Goal: Leave review/rating: Leave review/rating

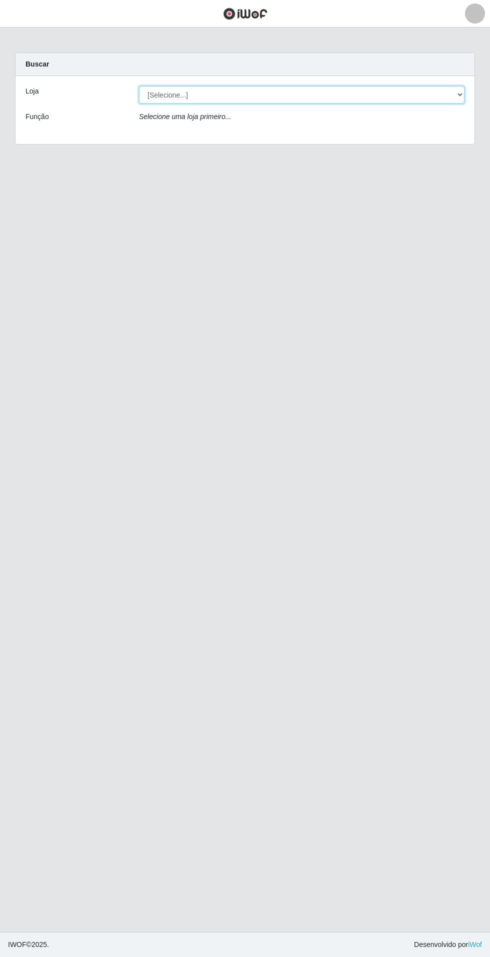
click at [410, 99] on select "[Selecione...] Atacado Vem - Loja 31 [GEOGRAPHIC_DATA]" at bounding box center [302, 95] width 326 height 18
select select "437"
click at [139, 86] on select "[Selecione...] Atacado Vem - Loja 31 [GEOGRAPHIC_DATA]" at bounding box center [302, 95] width 326 height 18
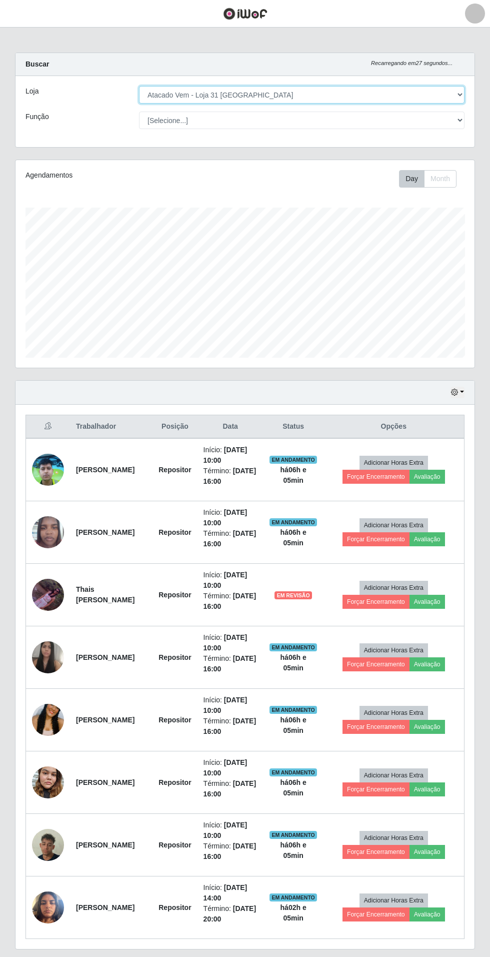
scroll to position [207, 459]
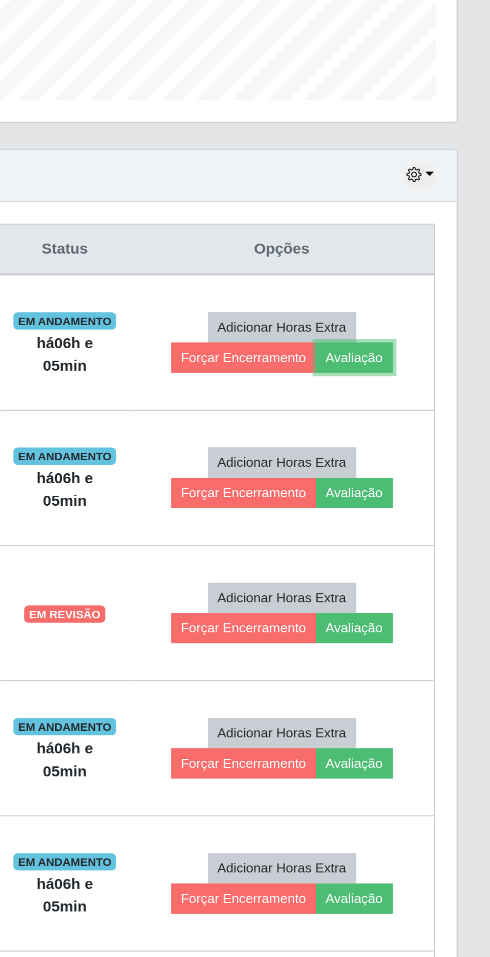
click at [439, 479] on button "Avaliação" at bounding box center [428, 477] width 36 height 14
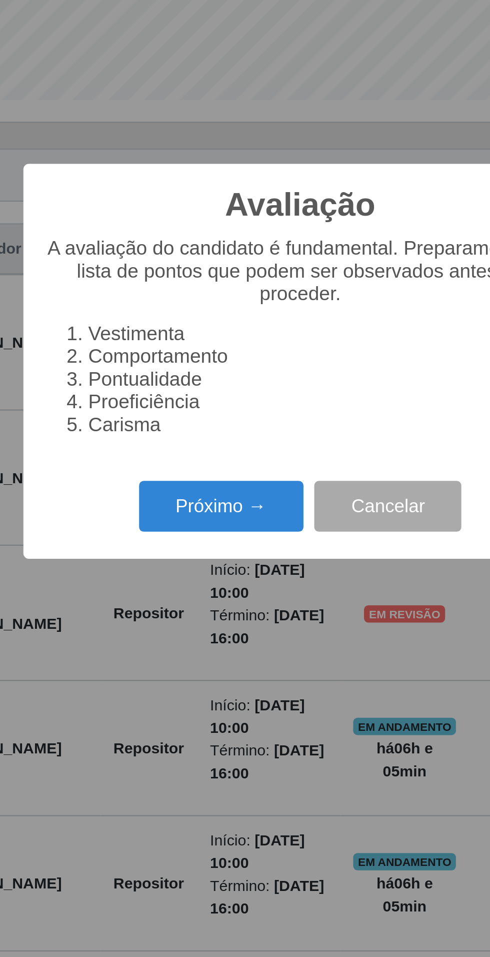
click at [209, 557] on button "Próximo →" at bounding box center [209, 546] width 76 height 24
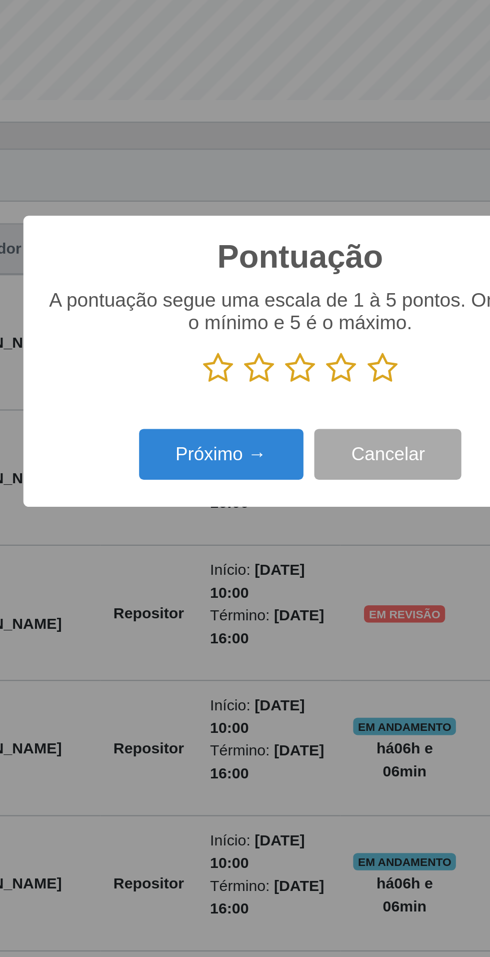
click at [282, 489] on icon at bounding box center [283, 481] width 14 height 15
click at [276, 489] on input "radio" at bounding box center [276, 489] width 0 height 0
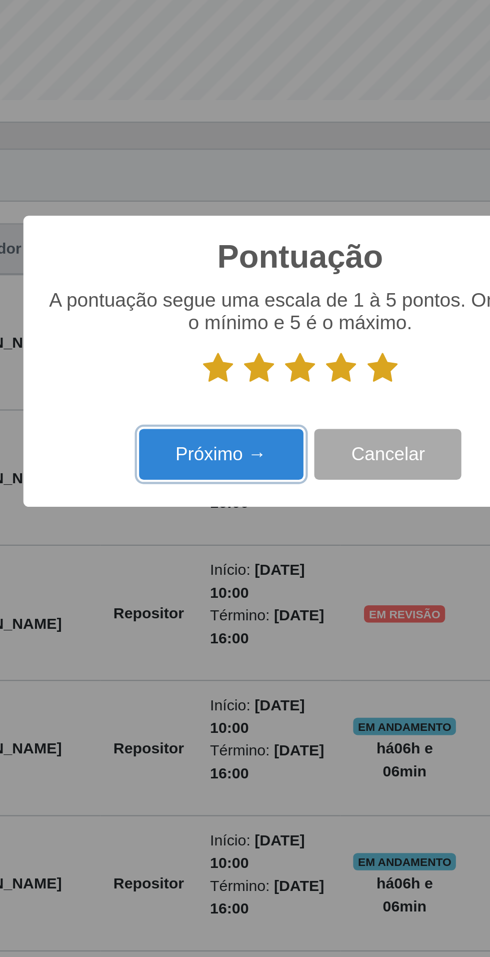
click at [219, 533] on button "Próximo →" at bounding box center [209, 522] width 76 height 24
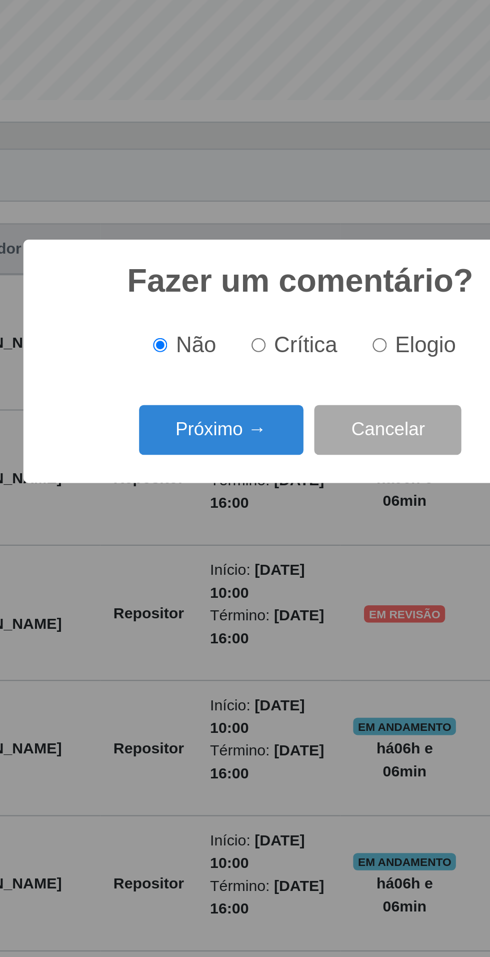
click at [225, 522] on button "Próximo →" at bounding box center [209, 511] width 76 height 24
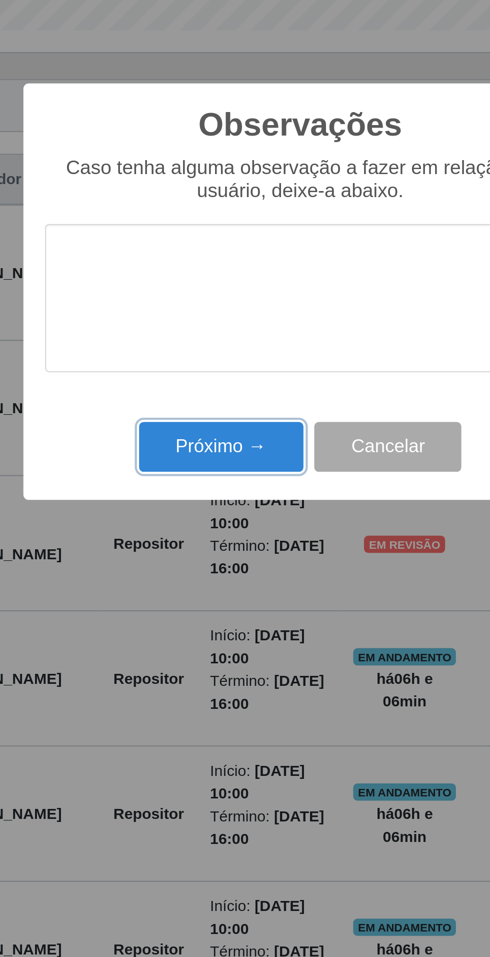
click at [223, 546] on button "Próximo →" at bounding box center [209, 551] width 76 height 24
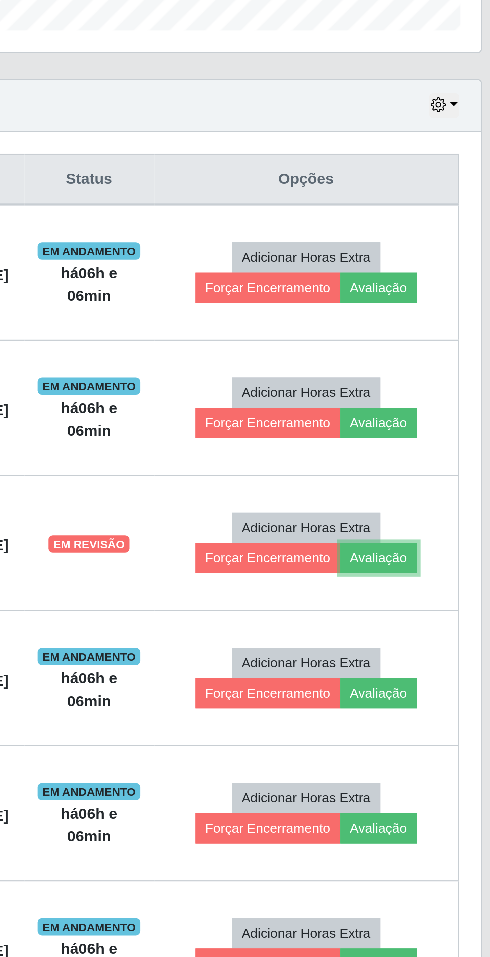
click at [433, 600] on button "Avaliação" at bounding box center [428, 602] width 36 height 14
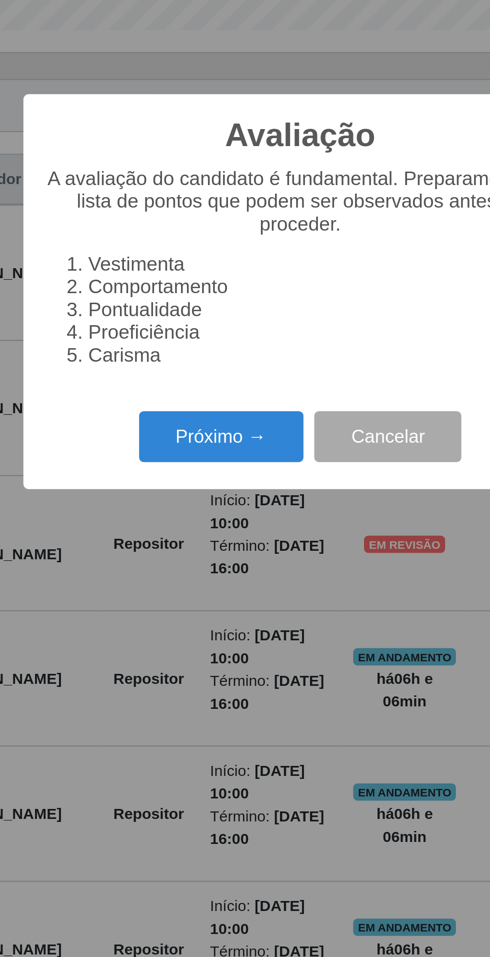
click at [197, 540] on button "Próximo →" at bounding box center [209, 546] width 76 height 24
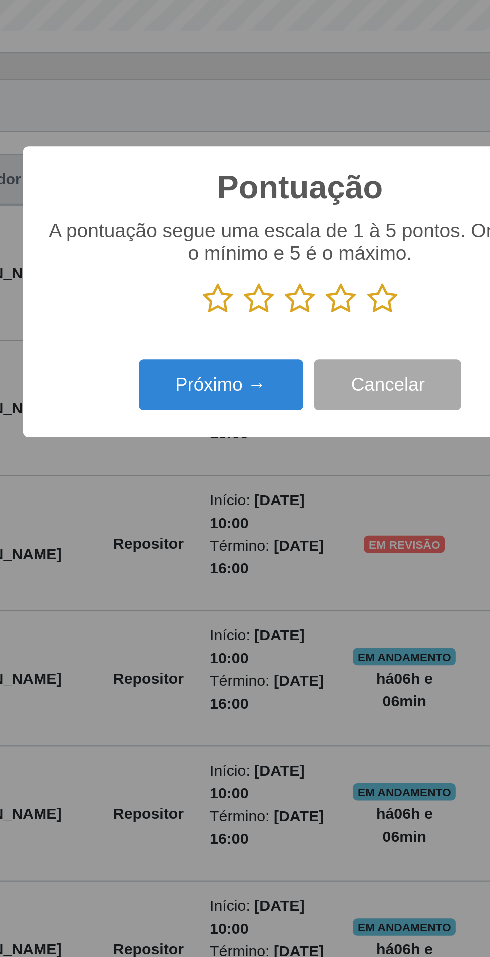
click at [283, 478] on icon at bounding box center [283, 481] width 14 height 15
click at [276, 489] on input "radio" at bounding box center [276, 489] width 0 height 0
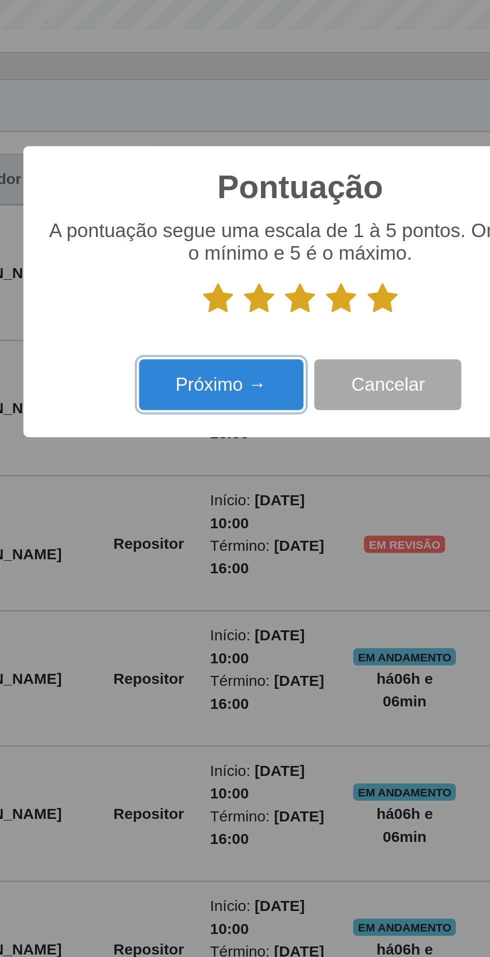
click at [204, 515] on button "Próximo →" at bounding box center [209, 522] width 76 height 24
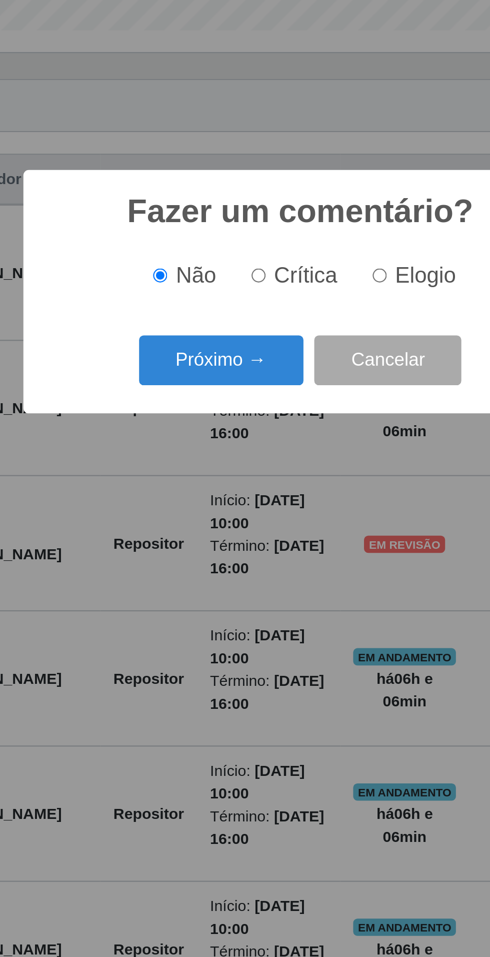
click at [199, 506] on button "Próximo →" at bounding box center [209, 511] width 76 height 24
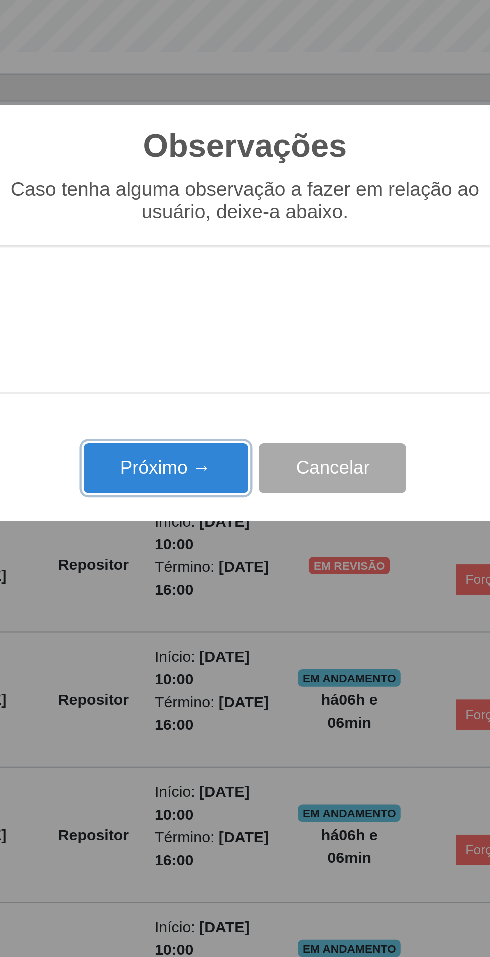
click at [200, 551] on button "Próximo →" at bounding box center [209, 551] width 76 height 24
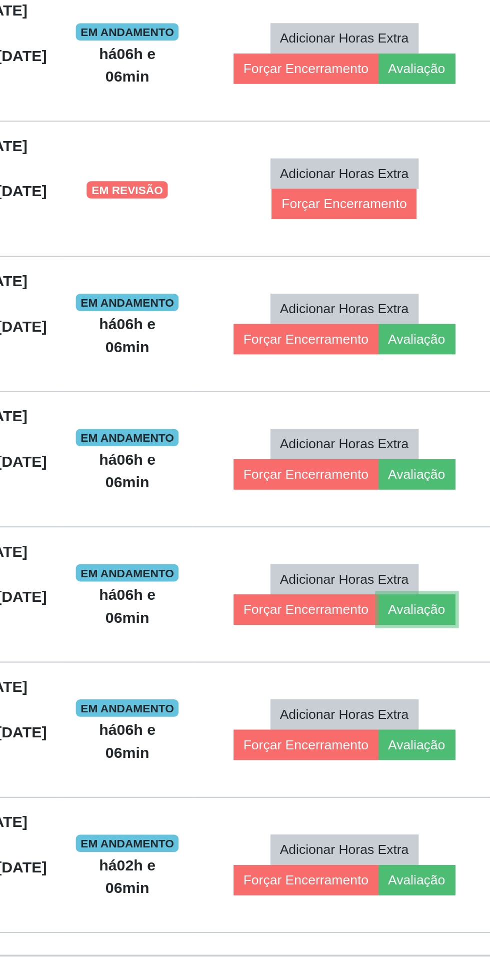
click at [437, 789] on button "Avaliação" at bounding box center [428, 790] width 36 height 14
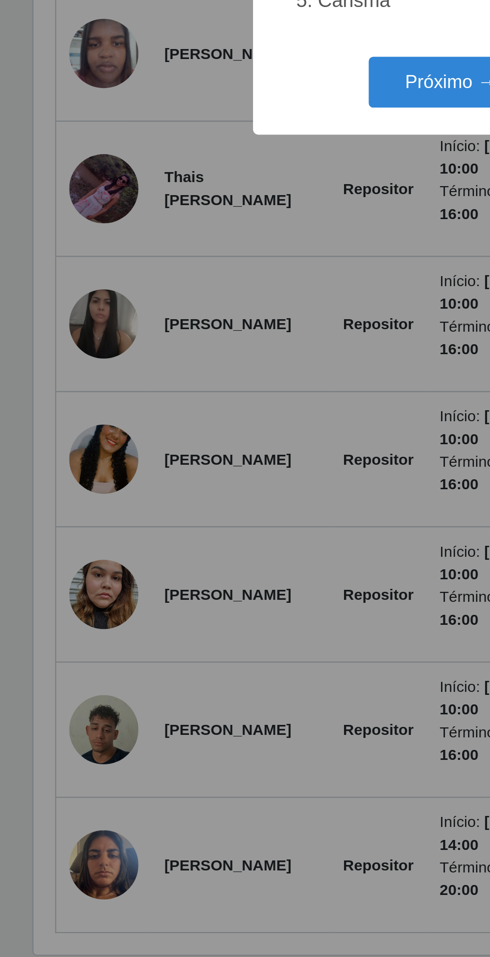
click at [184, 557] on button "Próximo →" at bounding box center [209, 546] width 76 height 24
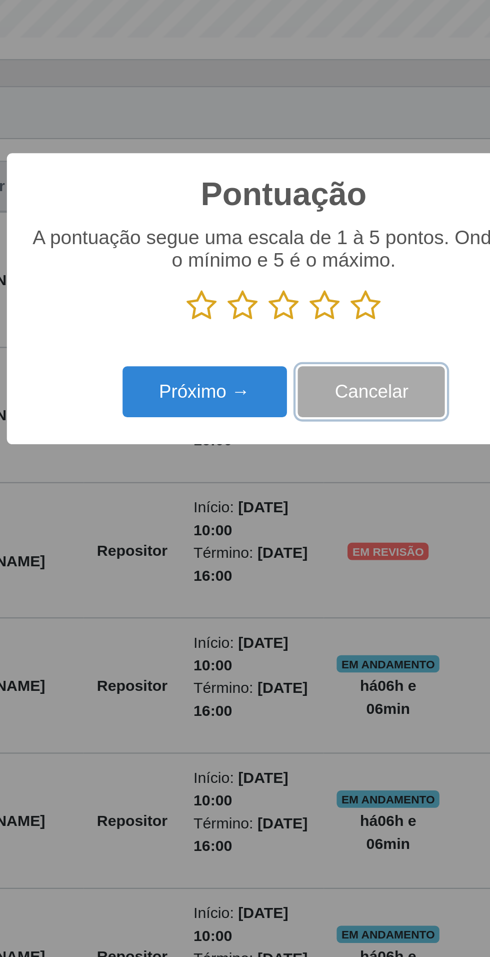
click at [280, 512] on button "Cancelar" at bounding box center [286, 522] width 68 height 24
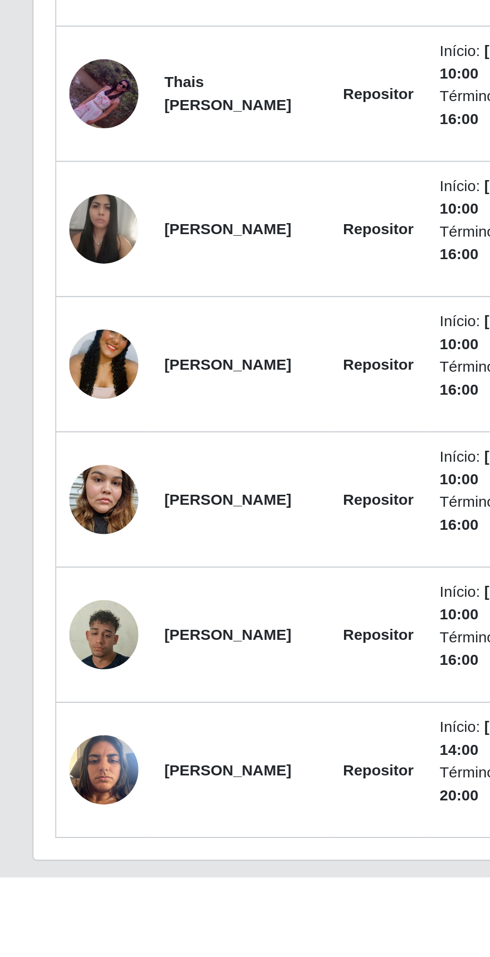
scroll to position [0, 0]
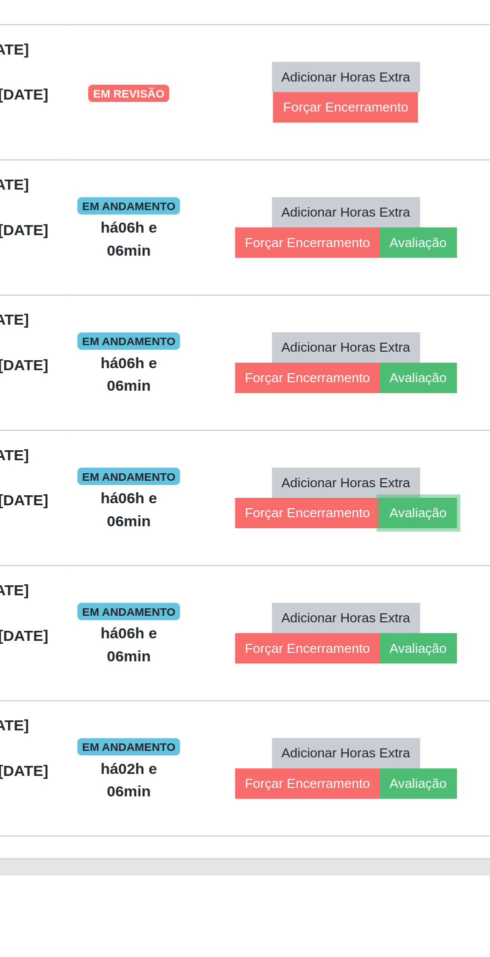
click at [437, 785] on button "Avaliação" at bounding box center [428, 790] width 36 height 14
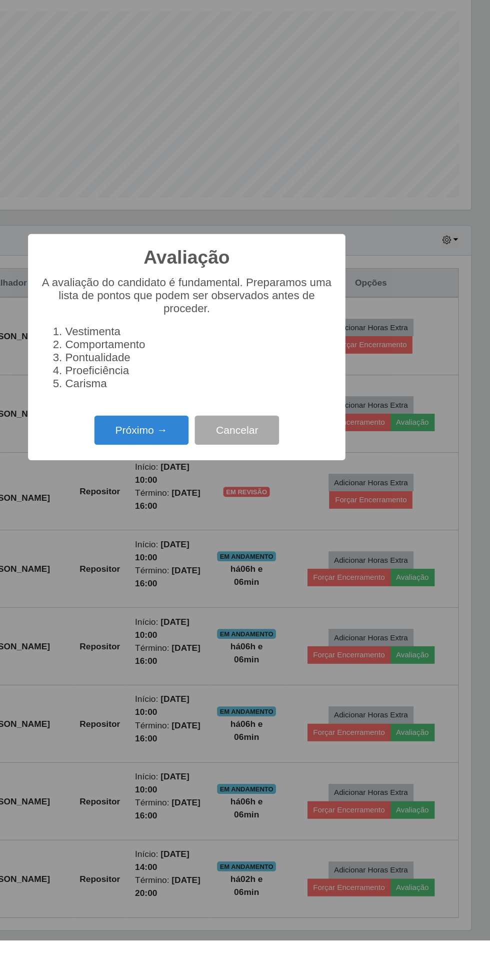
click at [191, 557] on button "Próximo →" at bounding box center [209, 546] width 76 height 24
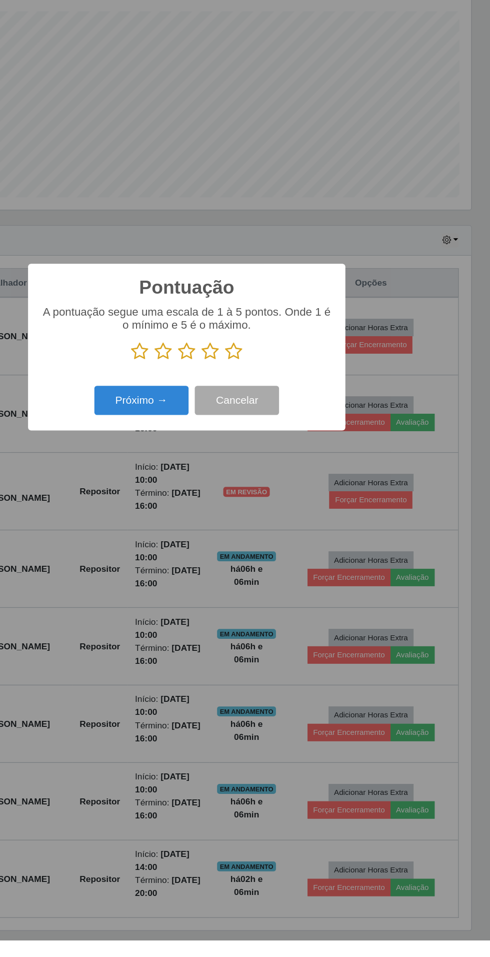
click at [285, 489] on icon at bounding box center [283, 481] width 14 height 15
click at [276, 489] on input "radio" at bounding box center [276, 489] width 0 height 0
click at [201, 533] on button "Próximo →" at bounding box center [209, 522] width 76 height 24
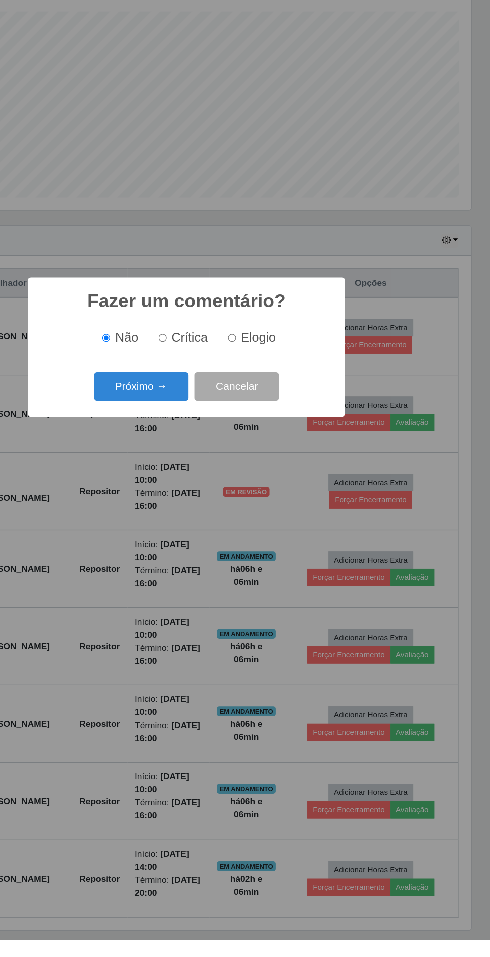
click at [209, 522] on button "Próximo →" at bounding box center [209, 511] width 76 height 24
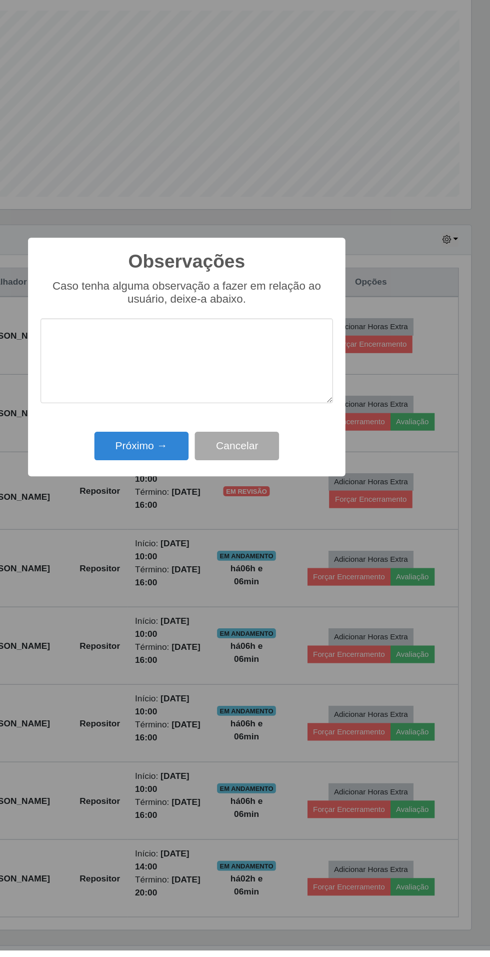
scroll to position [11, 0]
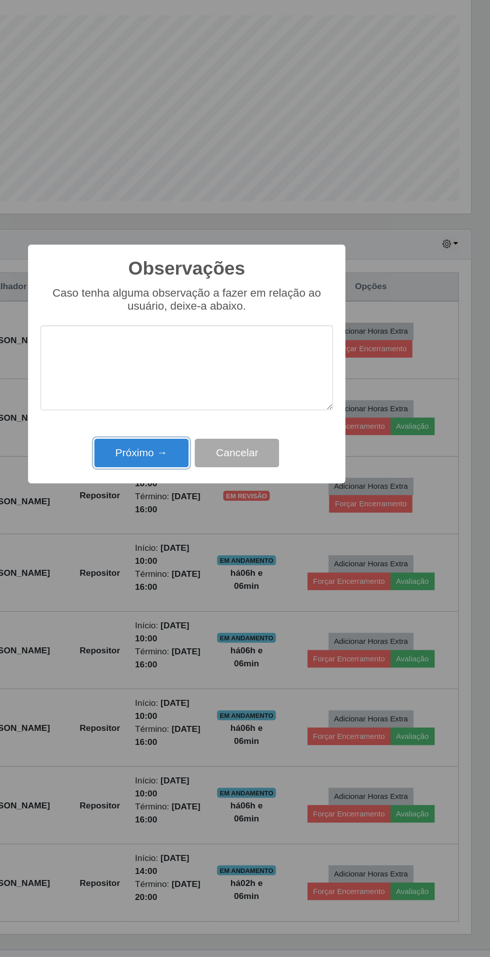
click at [198, 546] on button "Próximo →" at bounding box center [209, 551] width 76 height 24
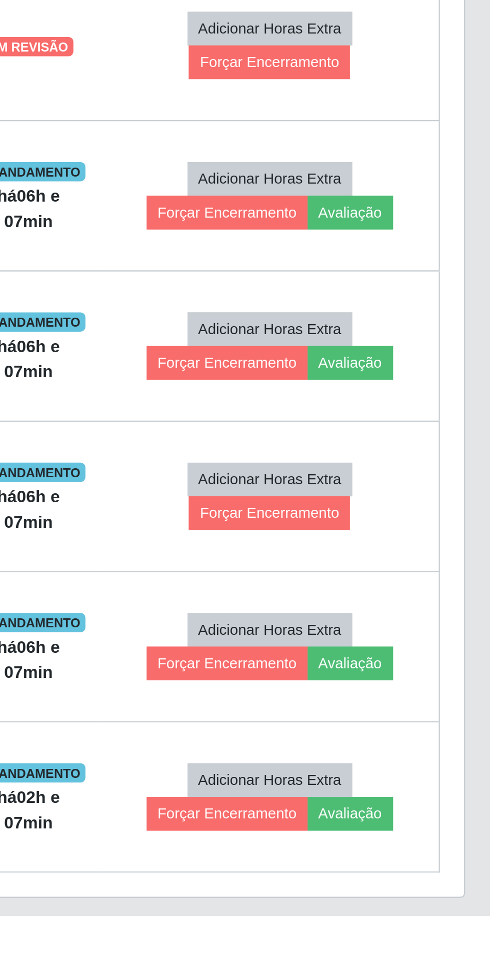
scroll to position [0, 0]
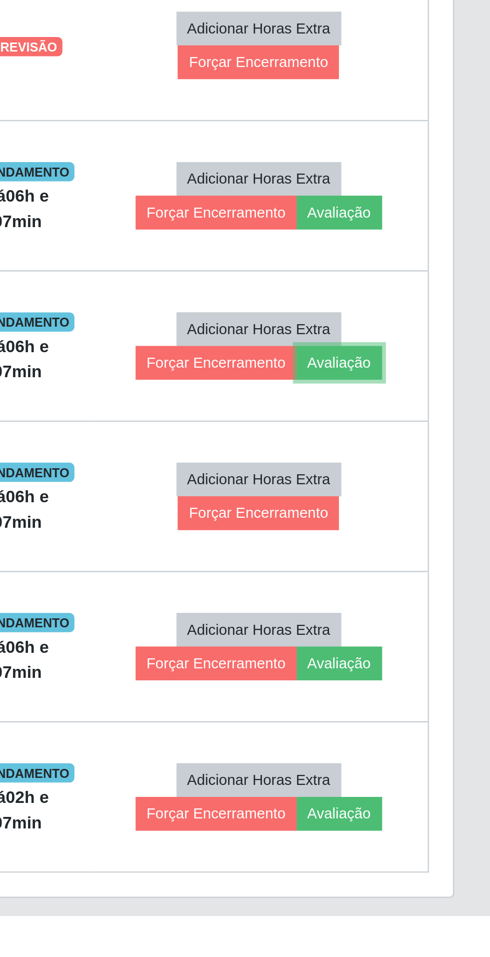
click at [439, 723] on button "Avaliação" at bounding box center [428, 727] width 36 height 14
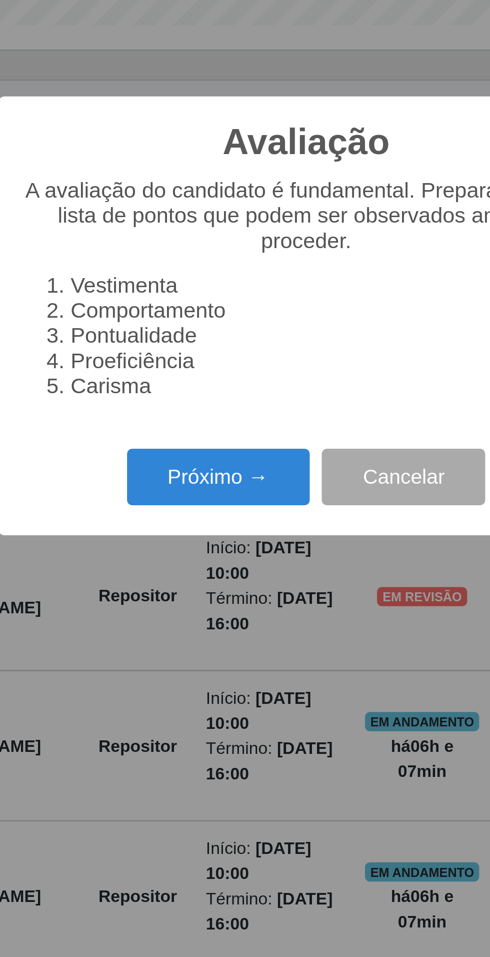
click at [192, 557] on button "Próximo →" at bounding box center [209, 546] width 76 height 24
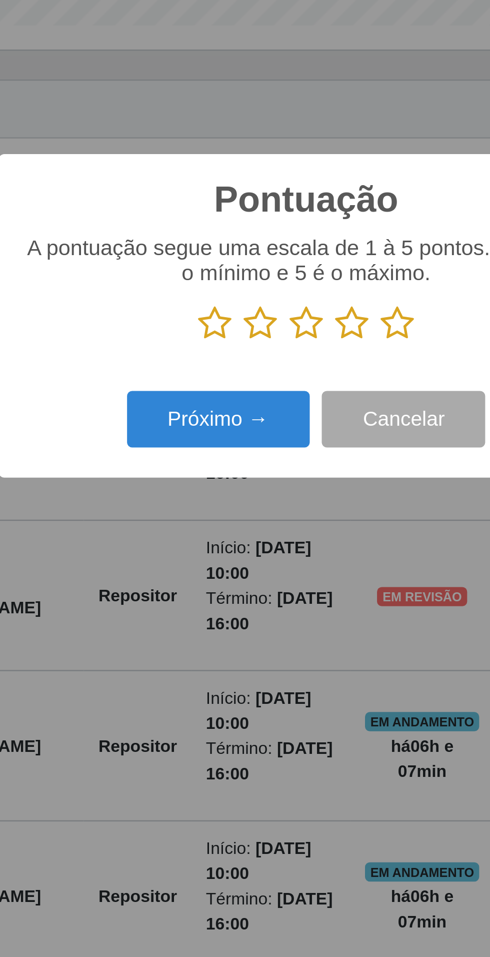
click at [286, 489] on icon at bounding box center [283, 481] width 14 height 15
click at [276, 489] on input "radio" at bounding box center [276, 489] width 0 height 0
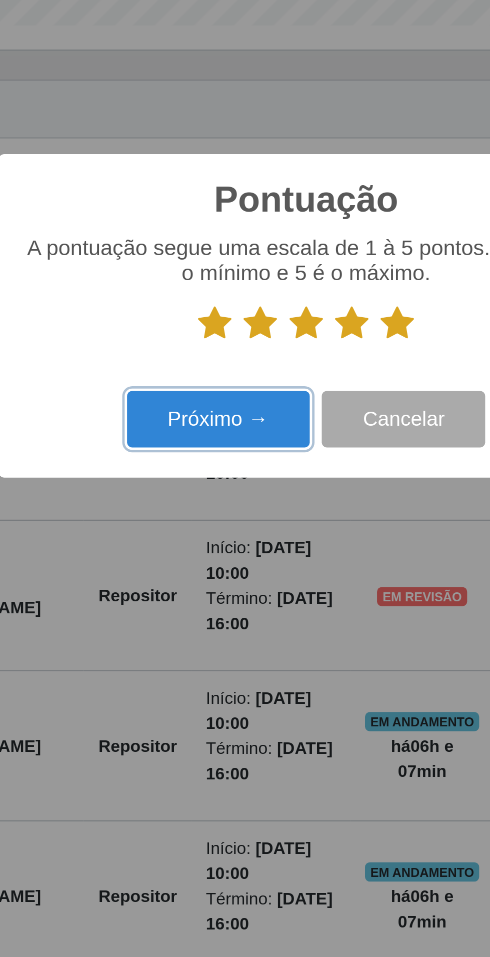
click at [199, 533] on button "Próximo →" at bounding box center [209, 522] width 76 height 24
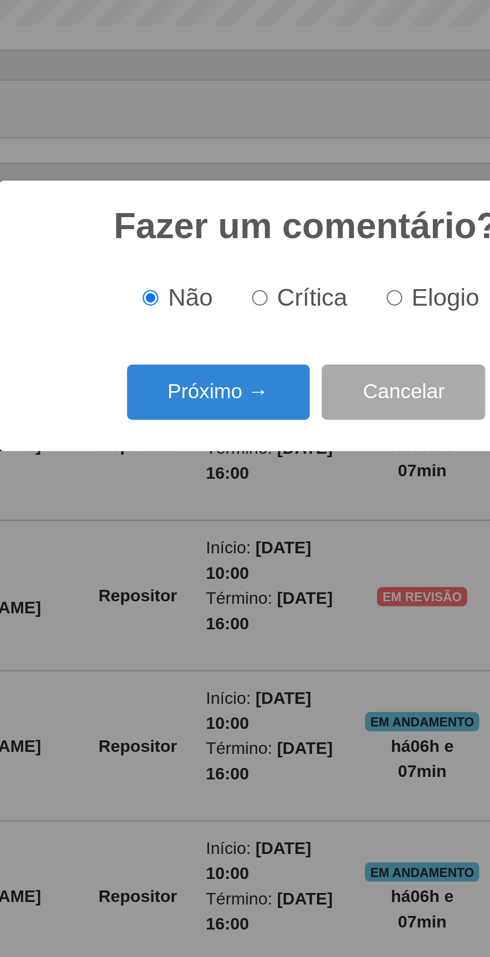
click at [197, 522] on button "Próximo →" at bounding box center [209, 511] width 76 height 24
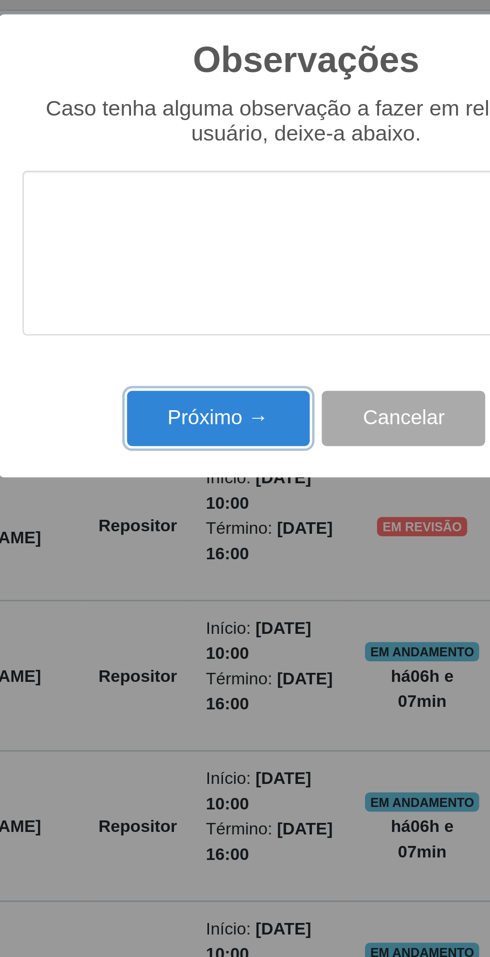
click at [193, 552] on button "Próximo →" at bounding box center [209, 551] width 76 height 24
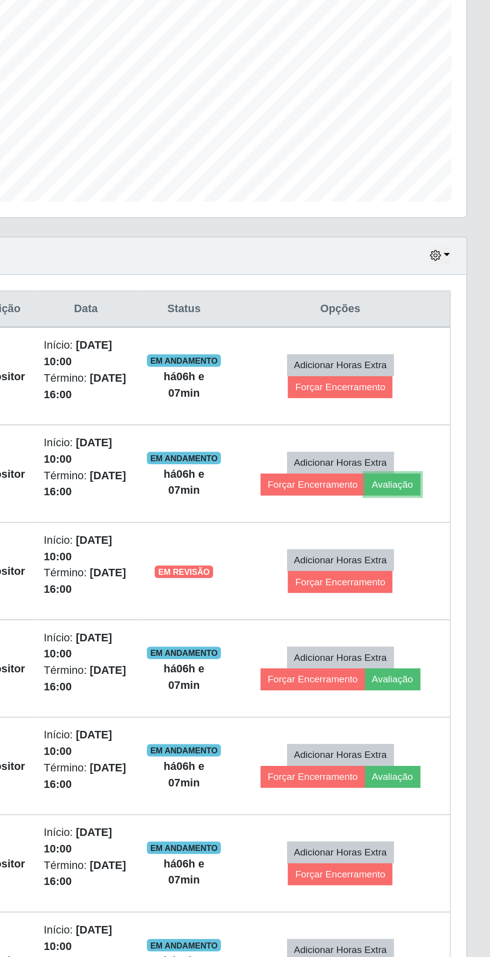
click at [439, 533] on button "Avaliação" at bounding box center [428, 539] width 36 height 14
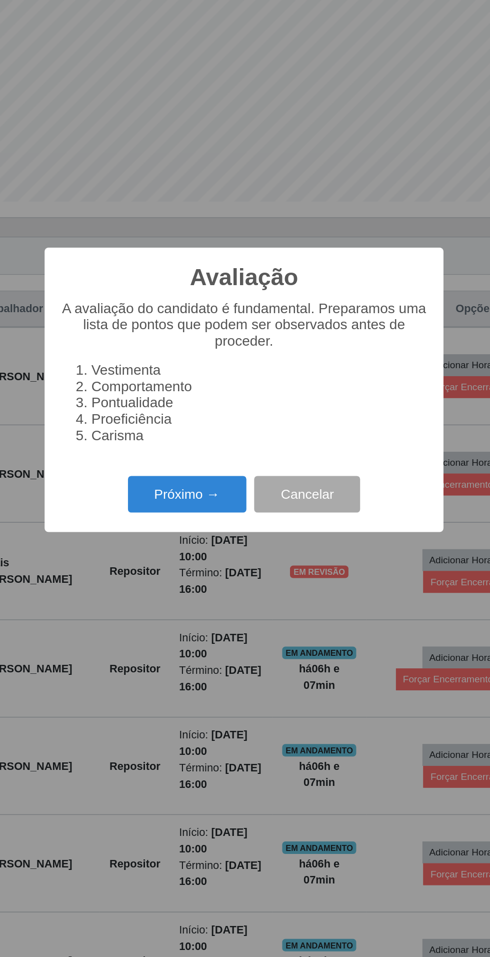
click at [207, 544] on button "Próximo →" at bounding box center [209, 546] width 76 height 24
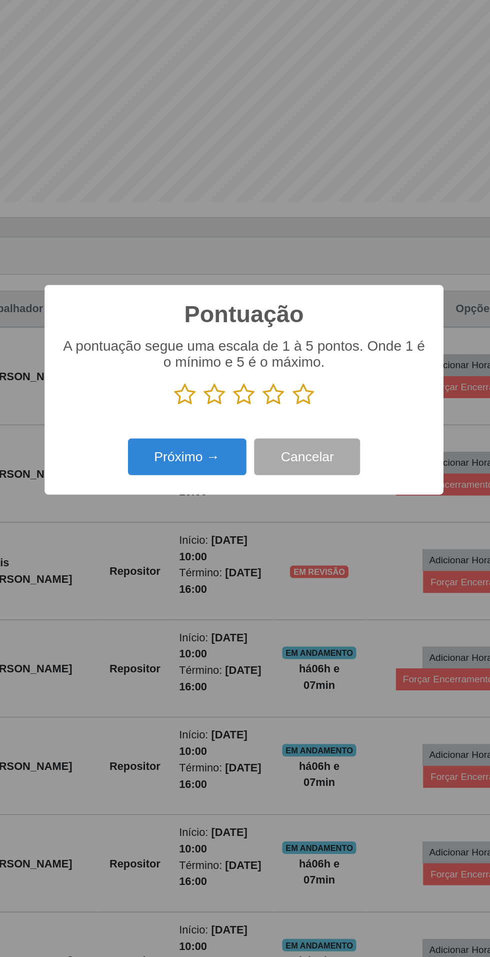
click at [279, 483] on icon at bounding box center [283, 481] width 14 height 15
click at [276, 489] on input "radio" at bounding box center [276, 489] width 0 height 0
click at [201, 520] on button "Próximo →" at bounding box center [209, 522] width 76 height 24
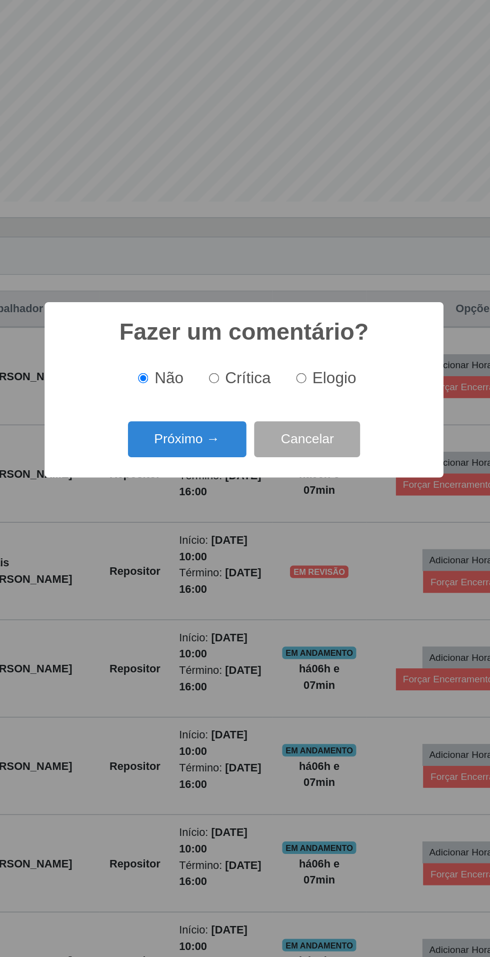
click at [203, 514] on button "Próximo →" at bounding box center [209, 511] width 76 height 24
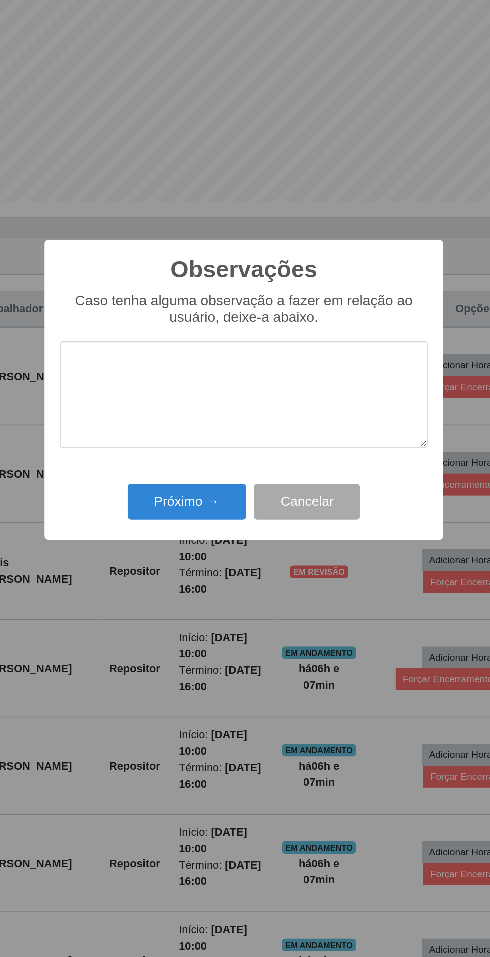
type textarea "A"
click at [199, 546] on button "Próximo →" at bounding box center [209, 551] width 76 height 24
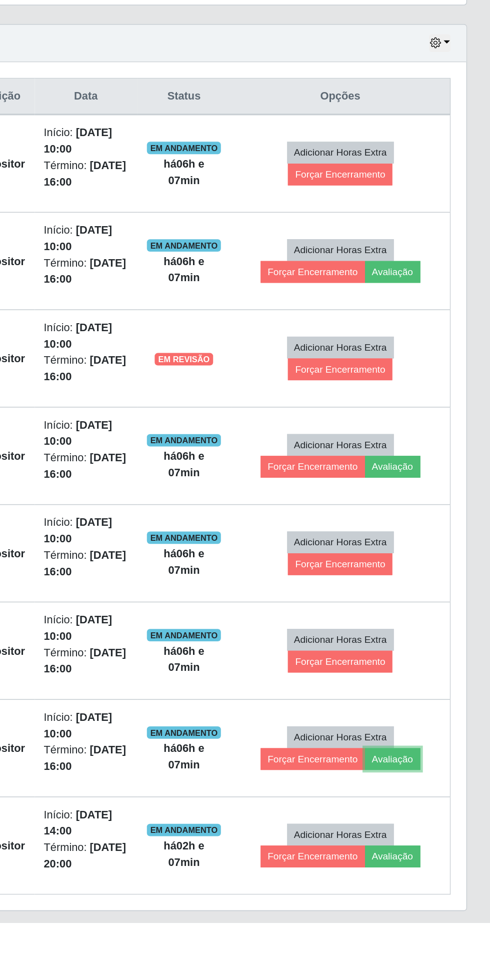
click at [431, 849] on button "Avaliação" at bounding box center [428, 852] width 36 height 14
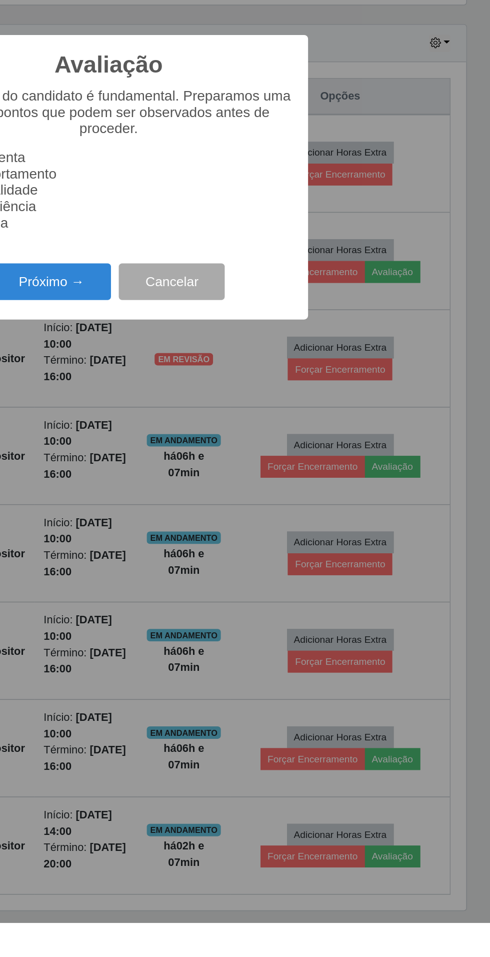
click at [219, 557] on button "Próximo →" at bounding box center [209, 546] width 76 height 24
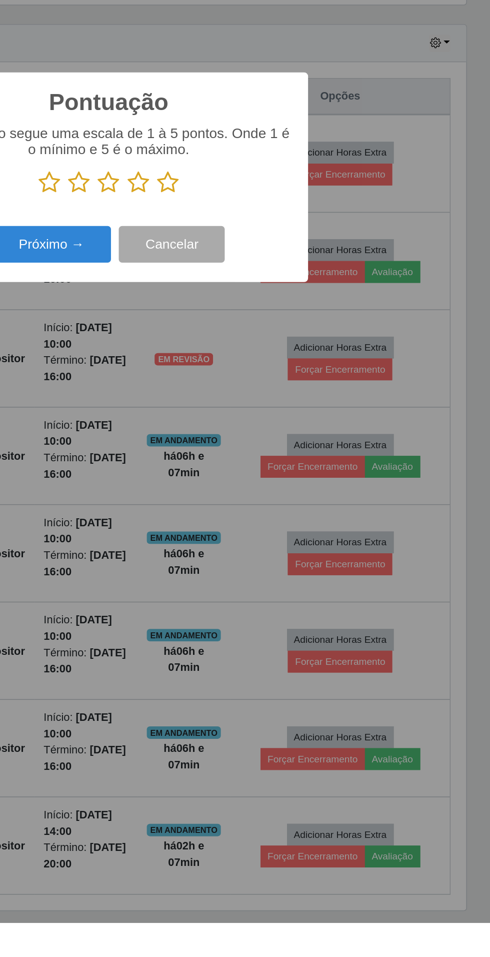
click at [282, 489] on icon at bounding box center [283, 481] width 14 height 15
click at [276, 489] on input "radio" at bounding box center [276, 489] width 0 height 0
click at [220, 533] on button "Próximo →" at bounding box center [209, 522] width 76 height 24
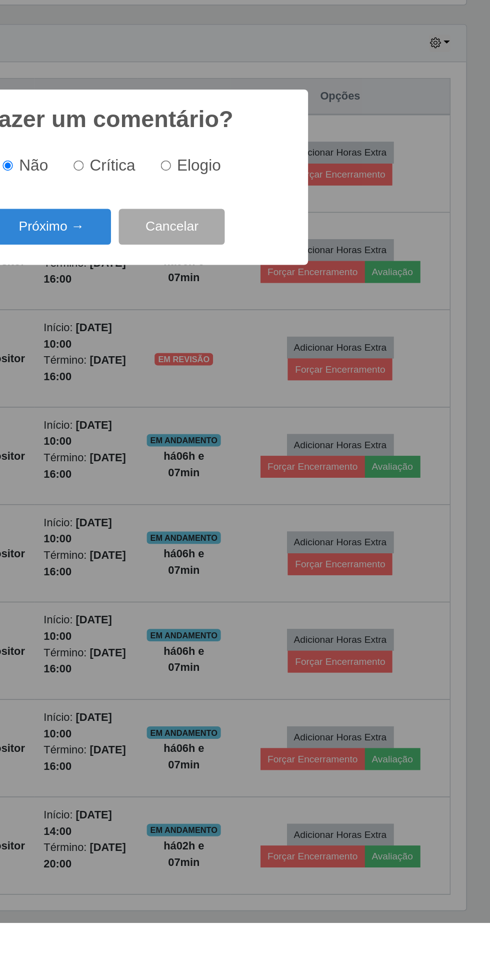
click at [219, 522] on button "Próximo →" at bounding box center [209, 511] width 76 height 24
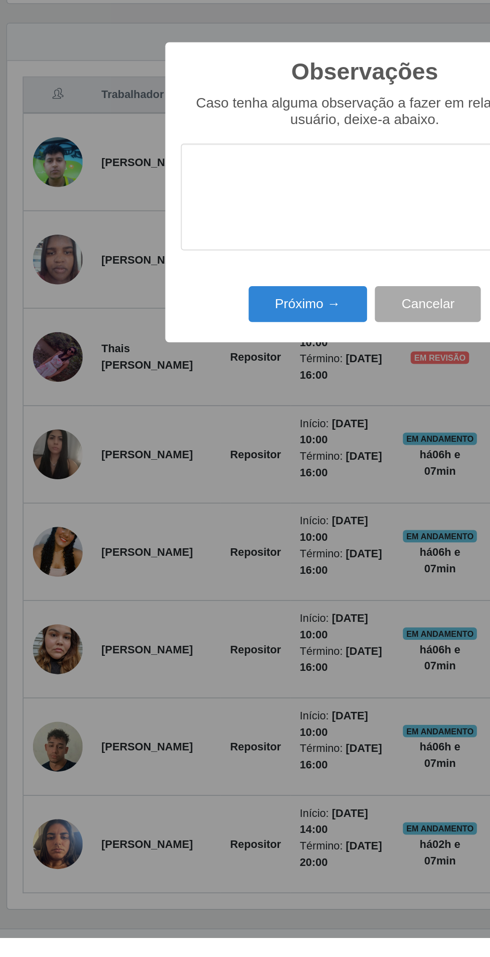
scroll to position [13, 0]
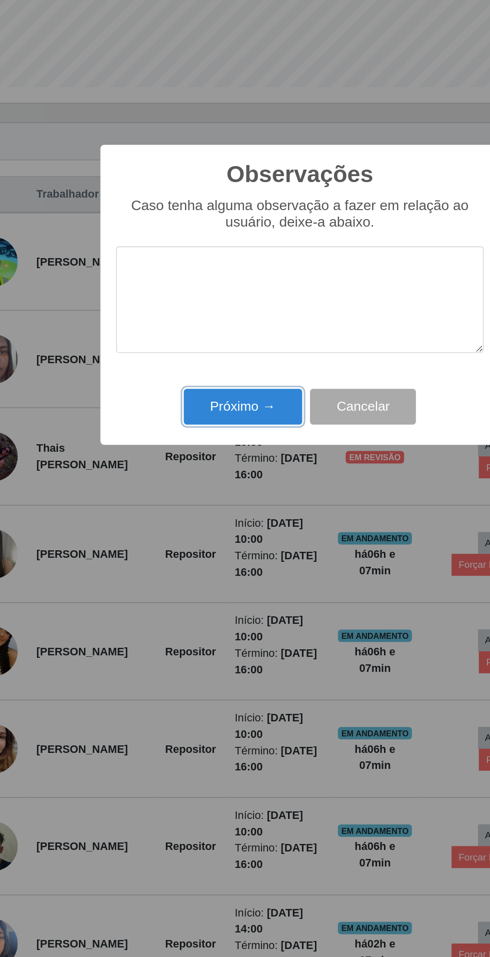
click at [201, 554] on button "Próximo →" at bounding box center [209, 551] width 76 height 24
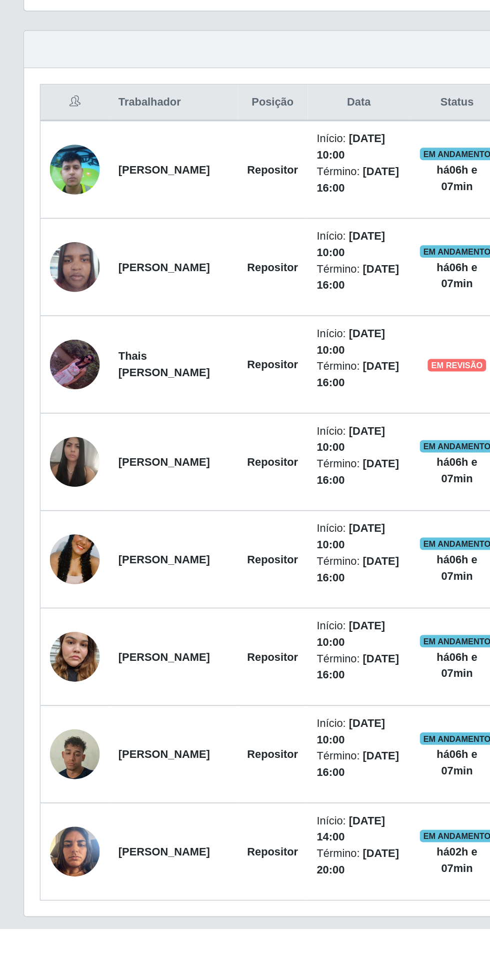
scroll to position [0, 0]
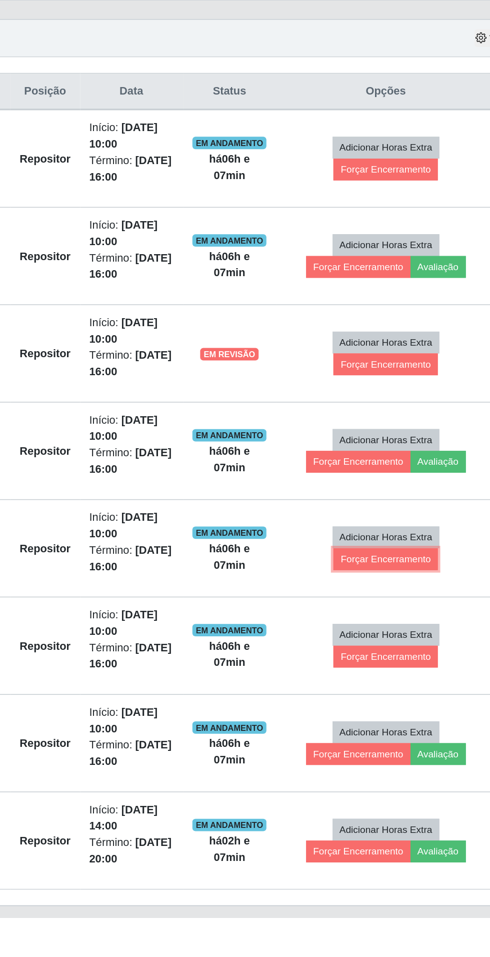
click at [407, 725] on button "Forçar Encerramento" at bounding box center [393, 727] width 67 height 14
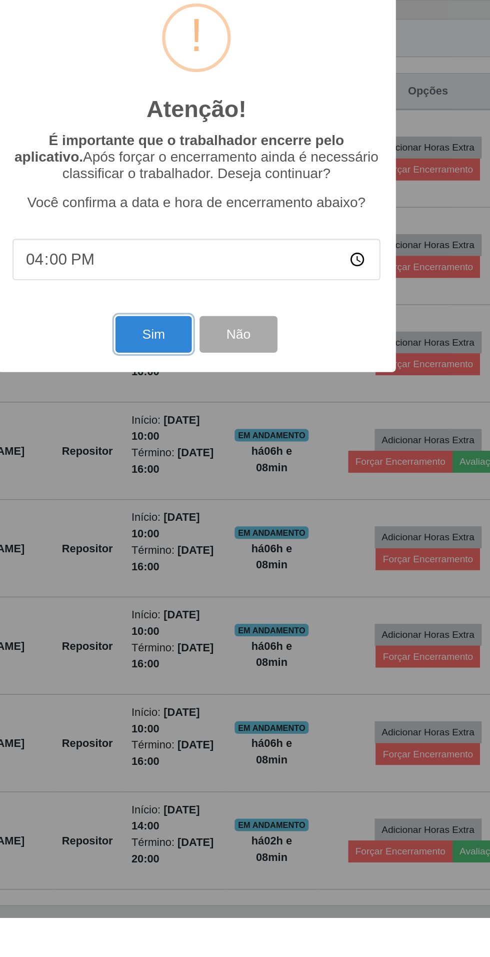
click at [212, 594] on button "Sim" at bounding box center [217, 583] width 49 height 24
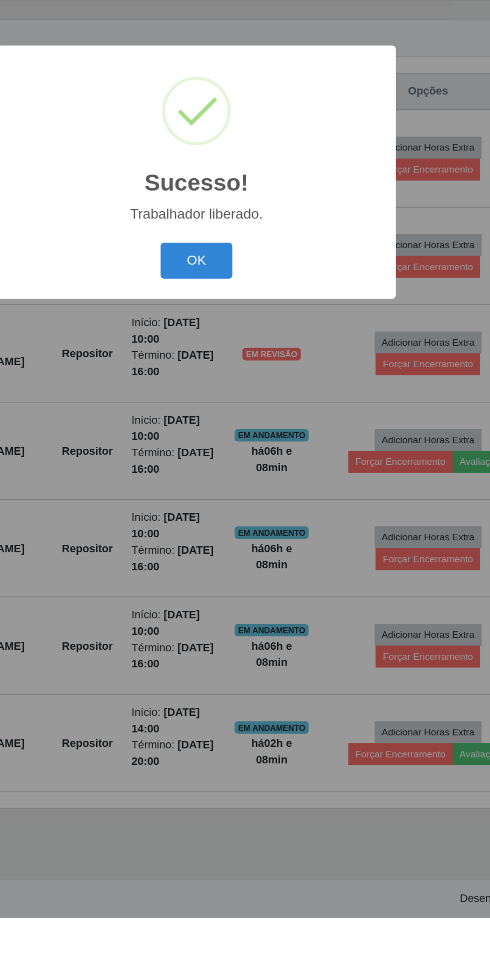
click at [245, 547] on button "OK" at bounding box center [245, 536] width 47 height 24
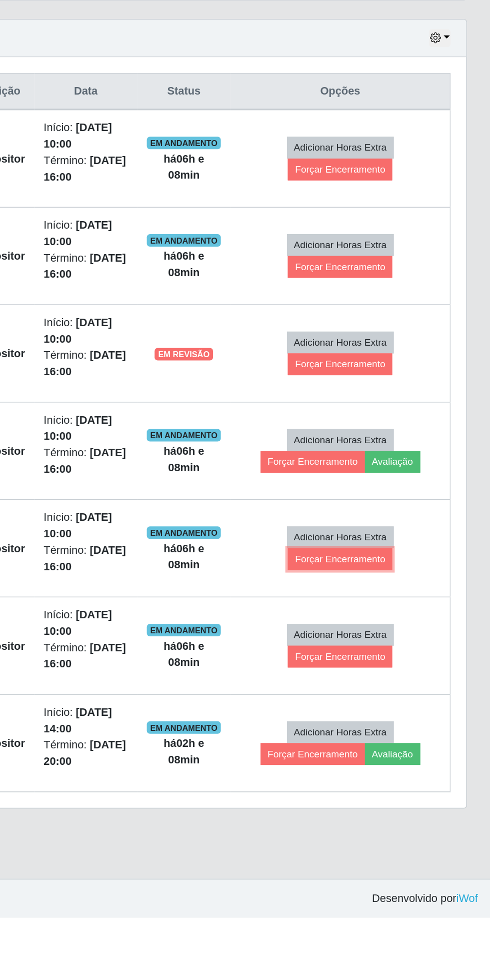
click at [405, 727] on button "Forçar Encerramento" at bounding box center [393, 727] width 67 height 14
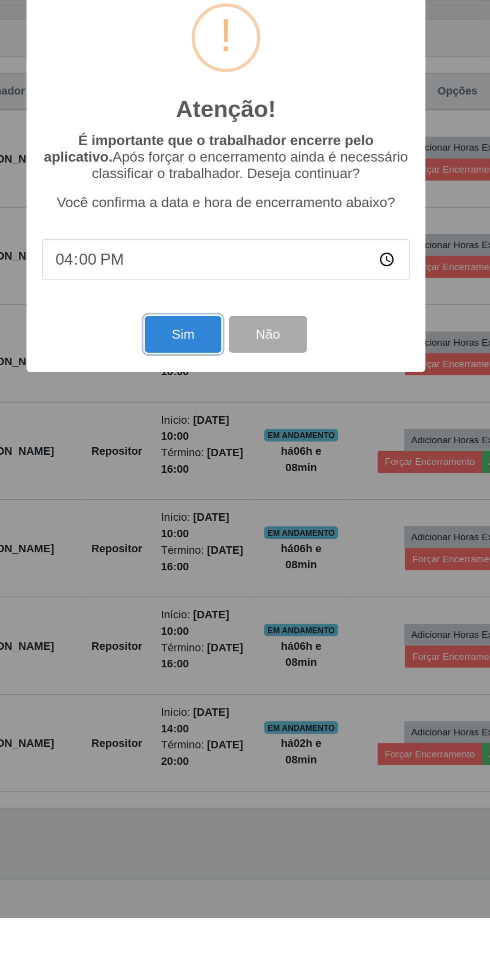
click at [218, 594] on button "Sim" at bounding box center [217, 583] width 49 height 24
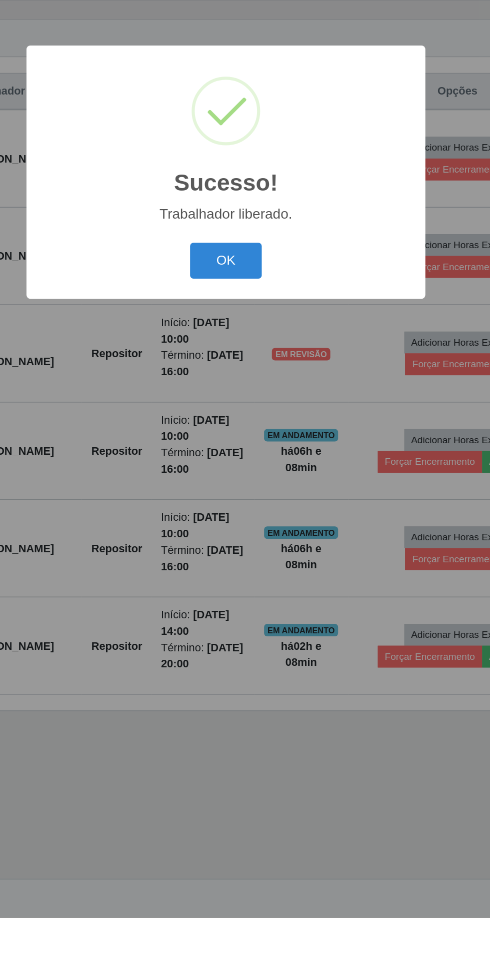
click at [242, 547] on button "OK" at bounding box center [245, 536] width 47 height 24
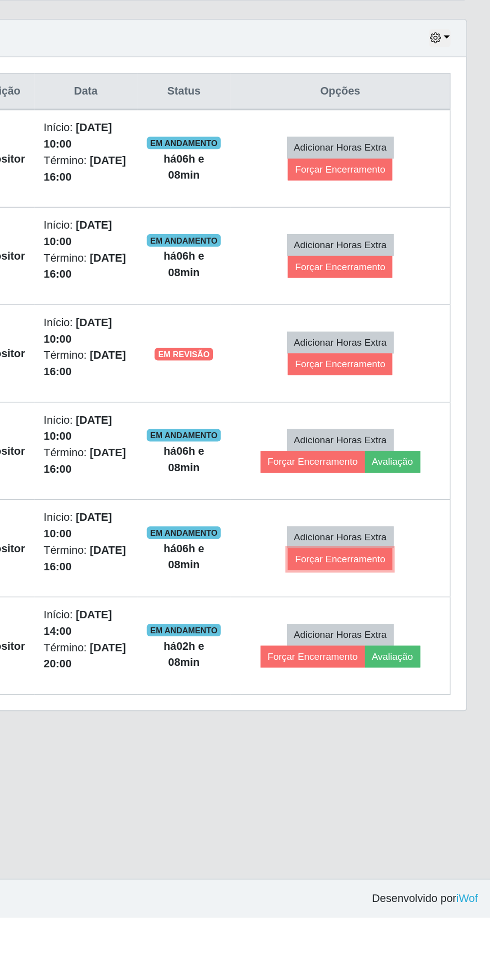
click at [410, 724] on button "Forçar Encerramento" at bounding box center [393, 727] width 67 height 14
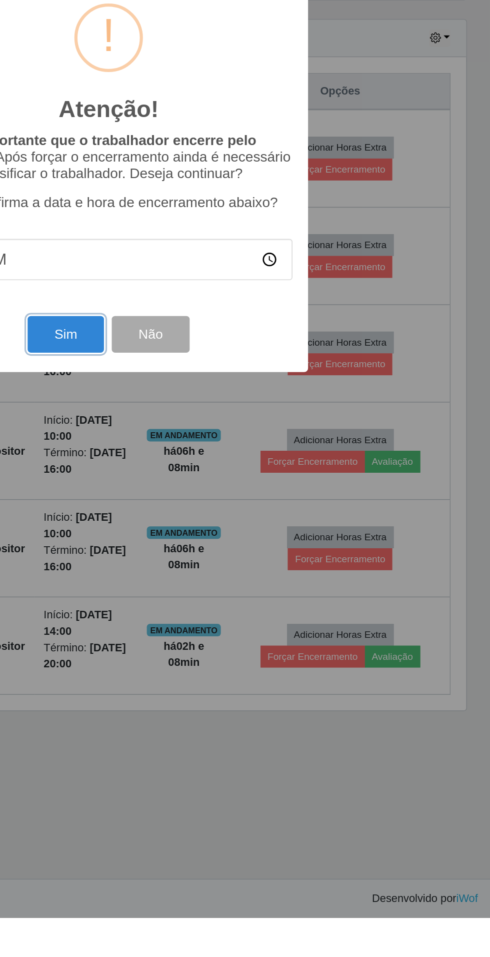
click at [226, 594] on button "Sim" at bounding box center [217, 583] width 49 height 24
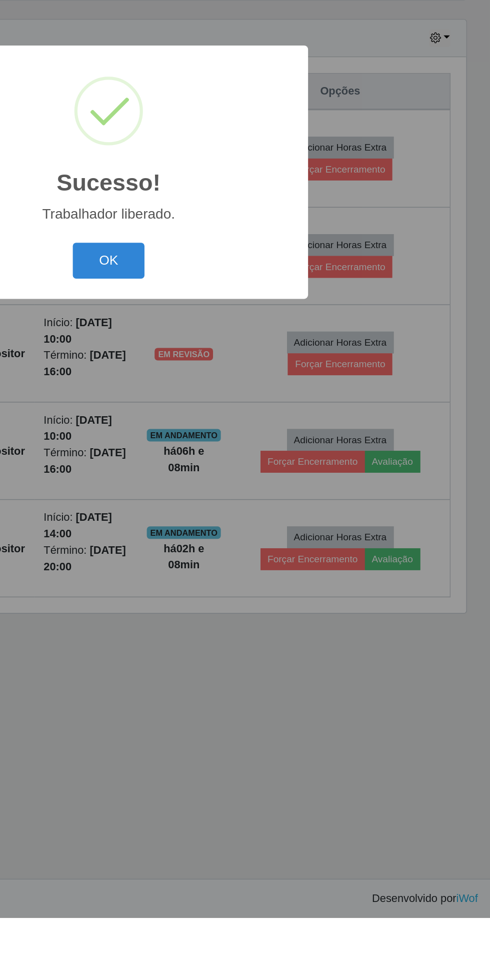
click at [253, 547] on button "OK" at bounding box center [245, 536] width 47 height 24
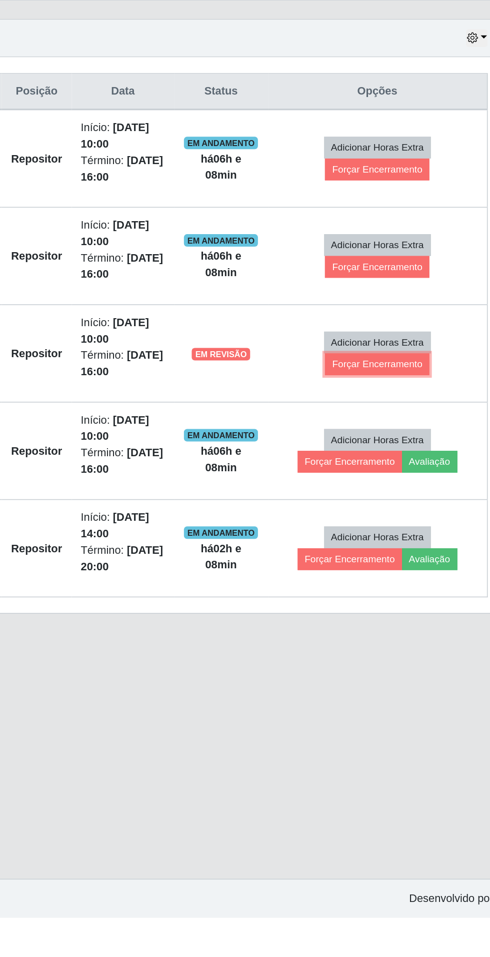
click at [409, 600] on button "Forçar Encerramento" at bounding box center [393, 602] width 67 height 14
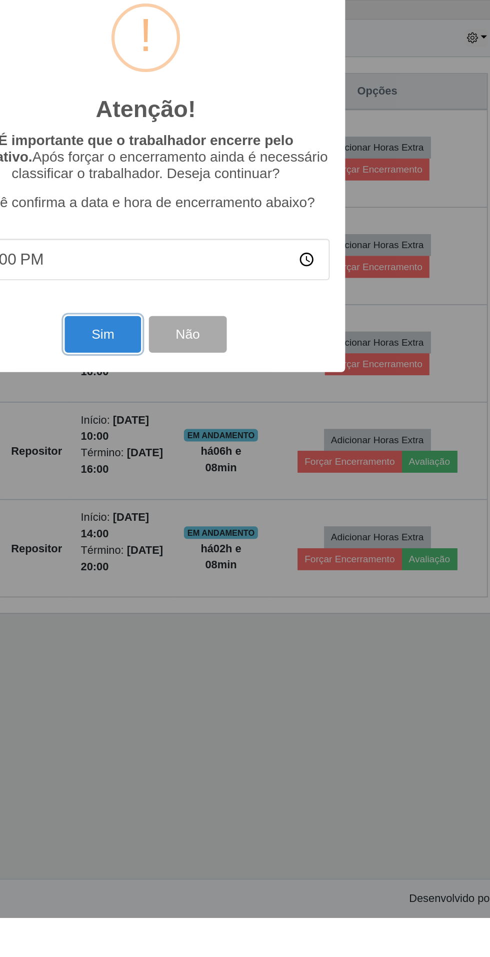
click at [219, 594] on button "Sim" at bounding box center [217, 583] width 49 height 24
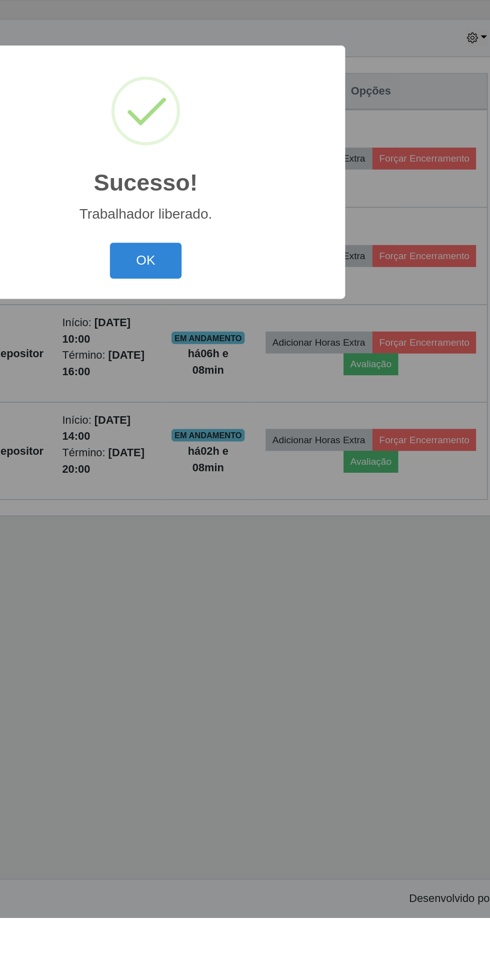
click at [254, 547] on button "OK" at bounding box center [245, 536] width 47 height 24
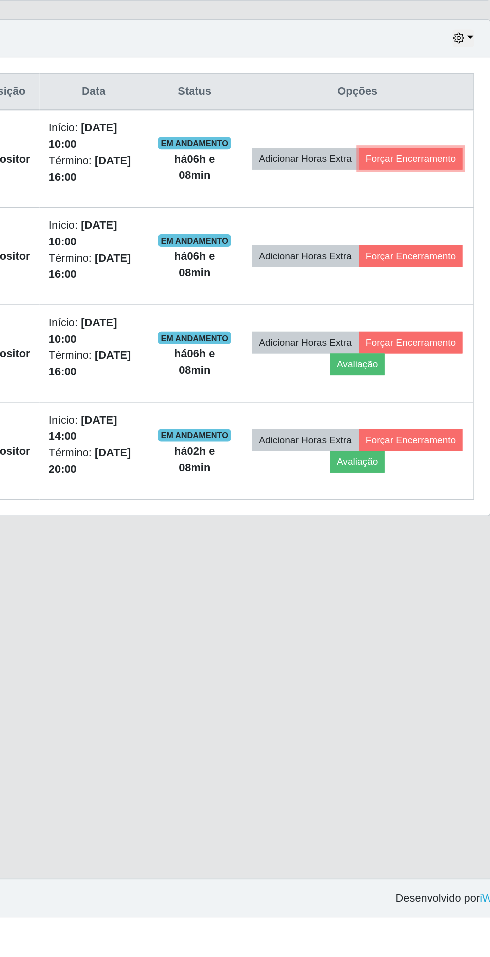
click at [422, 477] on button "Forçar Encerramento" at bounding box center [424, 470] width 67 height 14
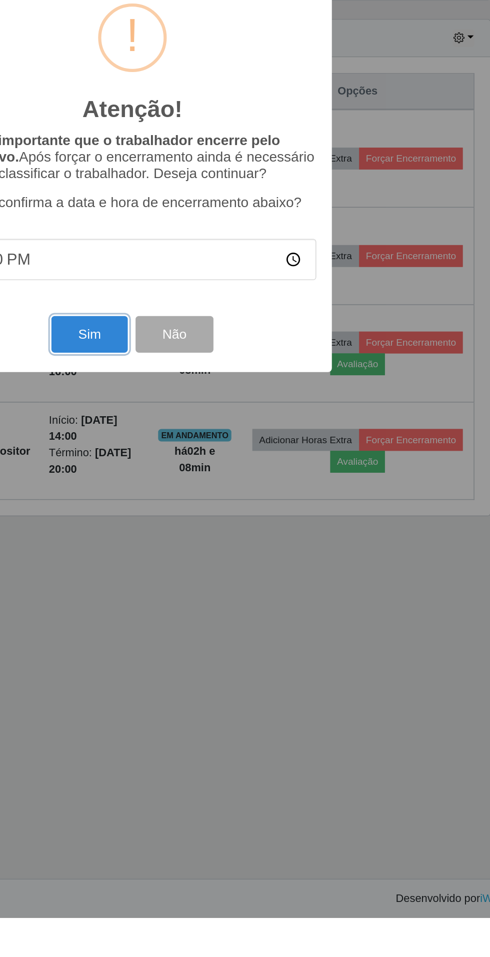
click at [212, 594] on button "Sim" at bounding box center [217, 583] width 49 height 24
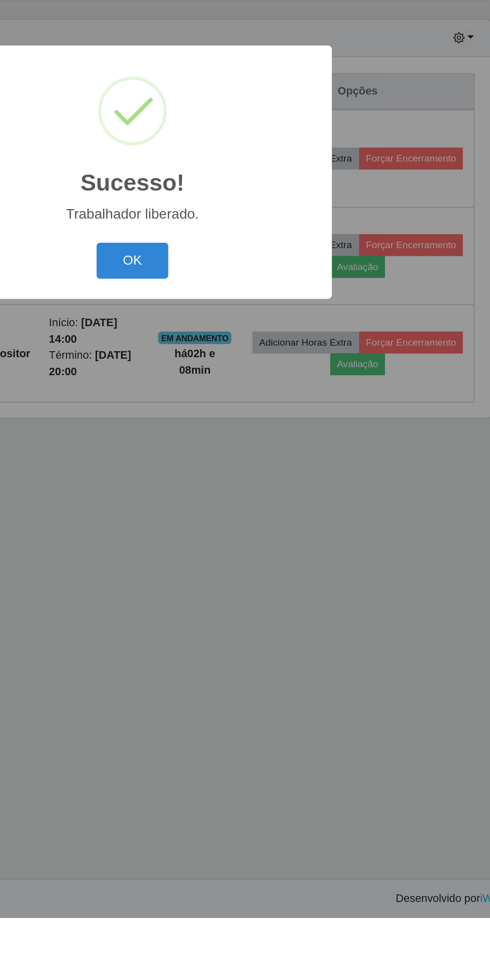
click at [240, 547] on button "OK" at bounding box center [245, 536] width 47 height 24
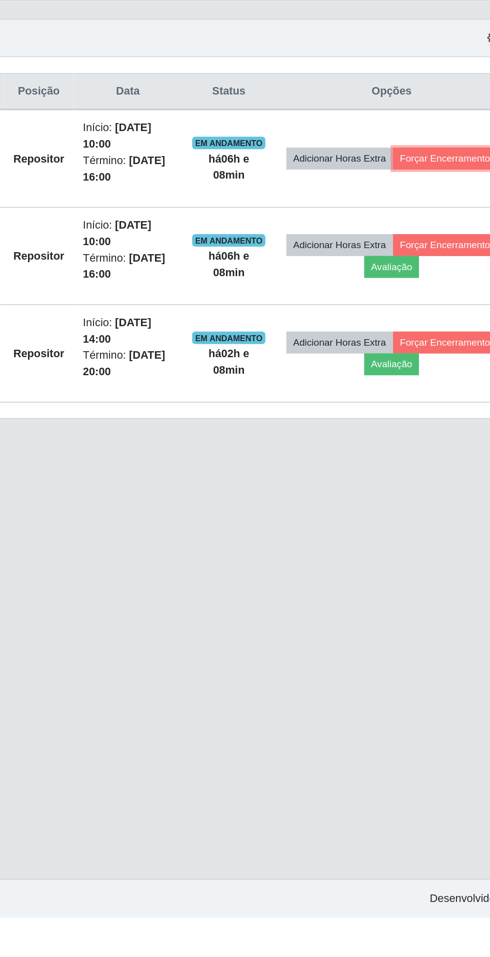
click at [422, 473] on button "Forçar Encerramento" at bounding box center [424, 470] width 67 height 14
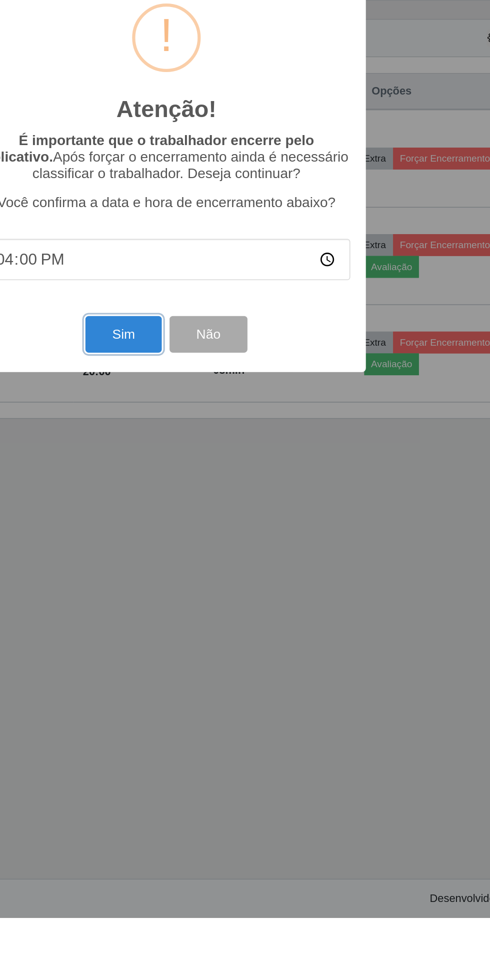
click at [213, 594] on button "Sim" at bounding box center [217, 583] width 49 height 24
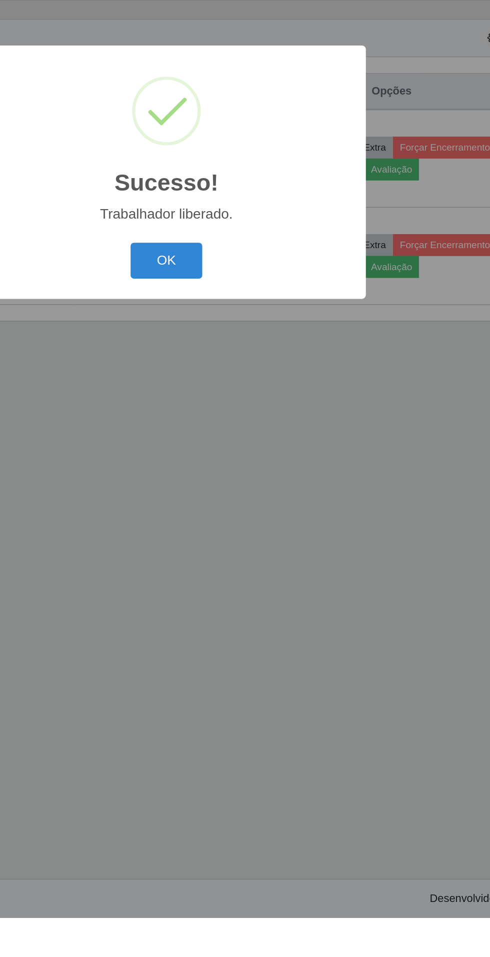
click at [251, 547] on button "OK" at bounding box center [245, 536] width 47 height 24
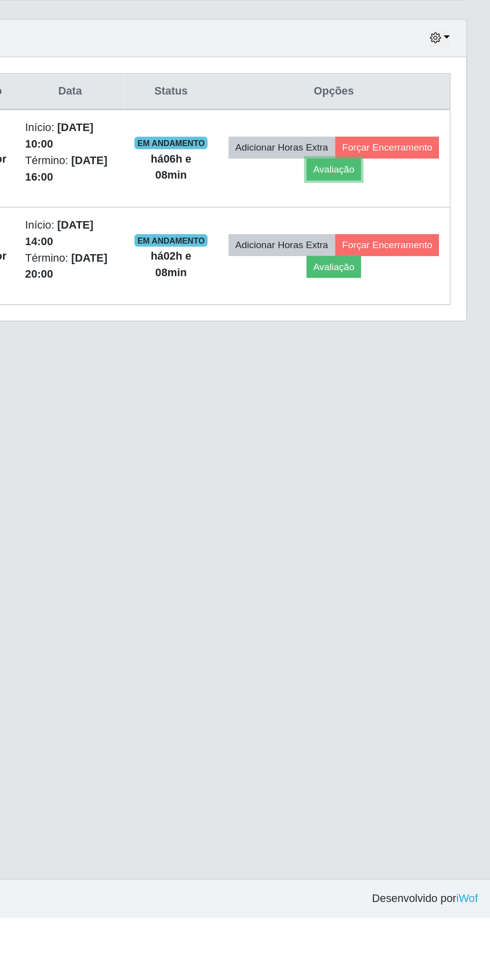
click at [408, 473] on button "Avaliação" at bounding box center [390, 477] width 36 height 14
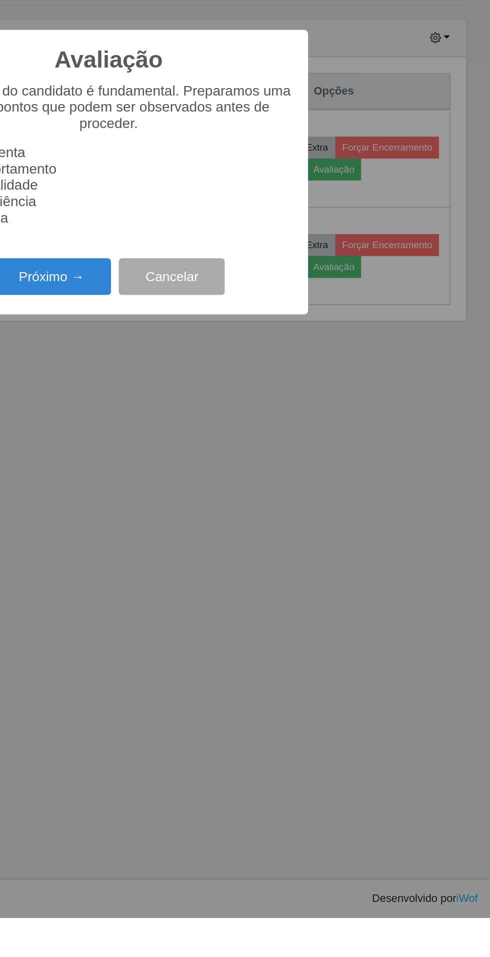
click at [205, 557] on button "Próximo →" at bounding box center [209, 546] width 76 height 24
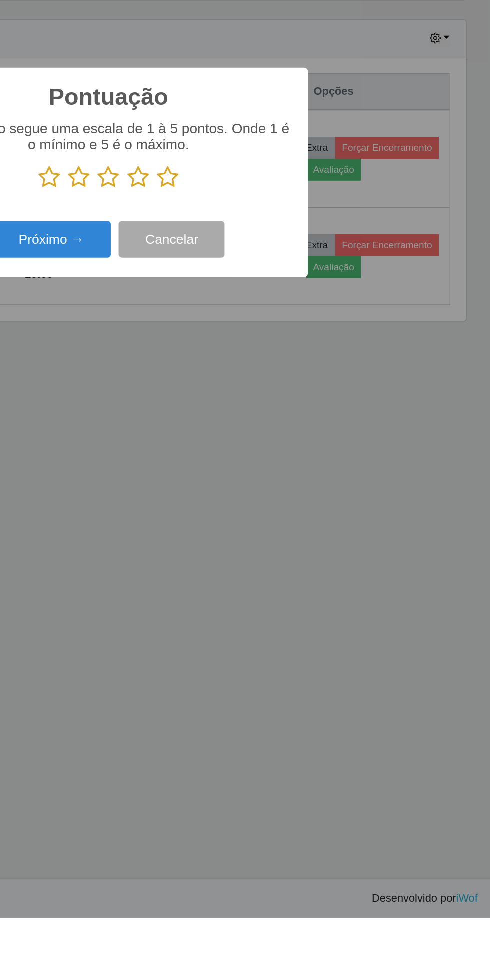
click at [283, 489] on icon at bounding box center [283, 481] width 14 height 15
click at [276, 489] on input "radio" at bounding box center [276, 489] width 0 height 0
click at [209, 533] on button "Próximo →" at bounding box center [209, 522] width 76 height 24
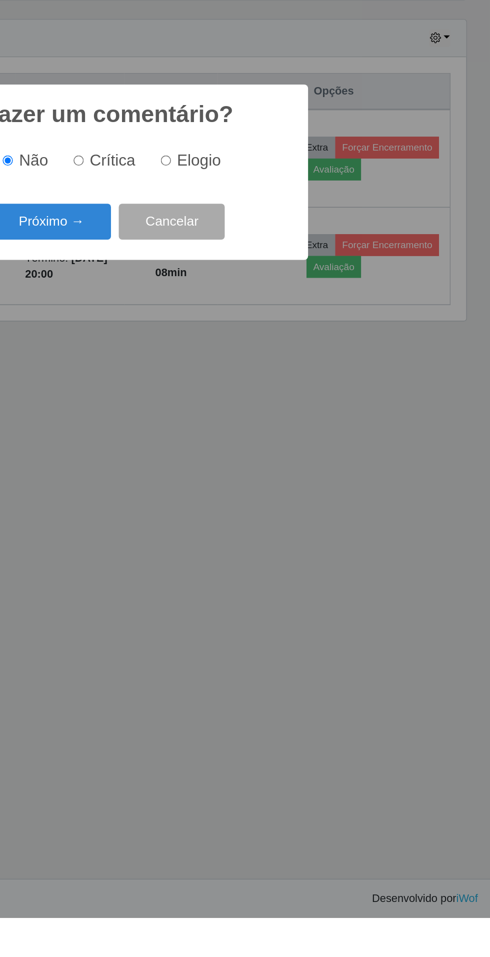
click at [213, 522] on button "Próximo →" at bounding box center [209, 511] width 76 height 24
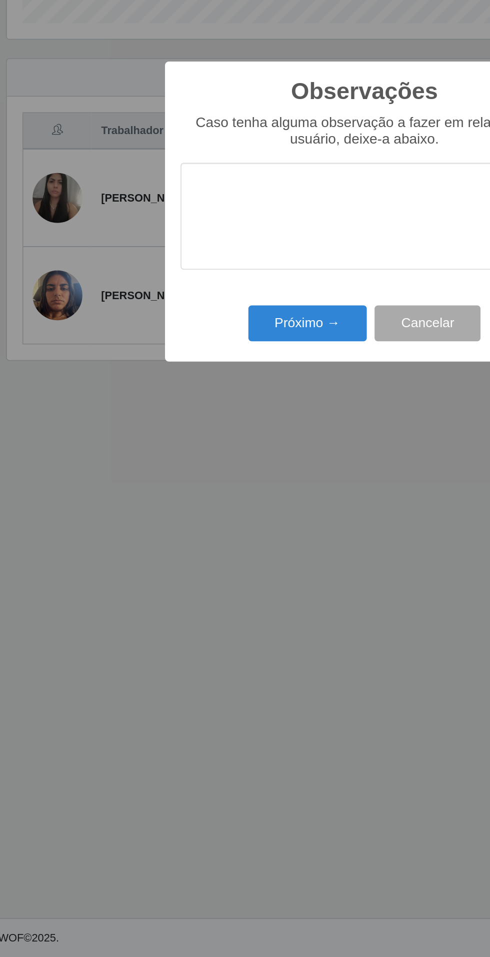
scroll to position [21, 0]
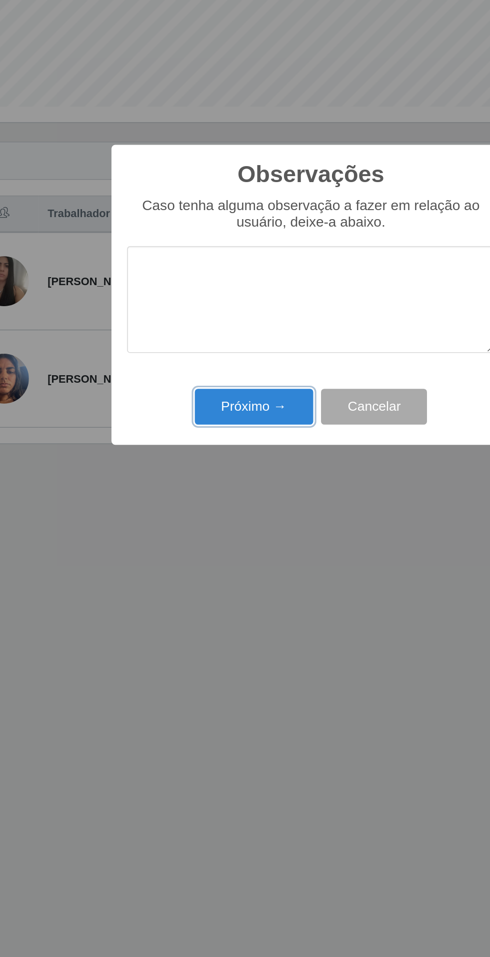
click at [205, 542] on button "Próximo →" at bounding box center [209, 551] width 76 height 24
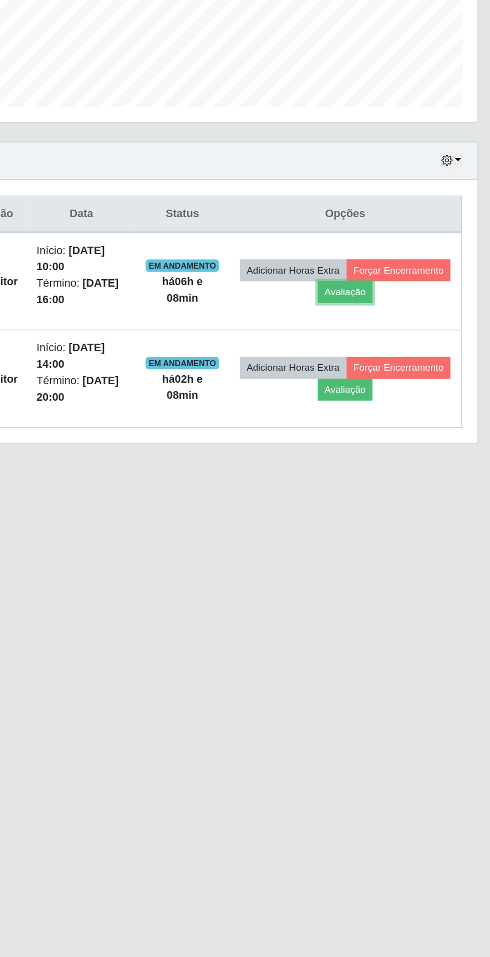
click at [408, 470] on button "Avaliação" at bounding box center [390, 477] width 36 height 14
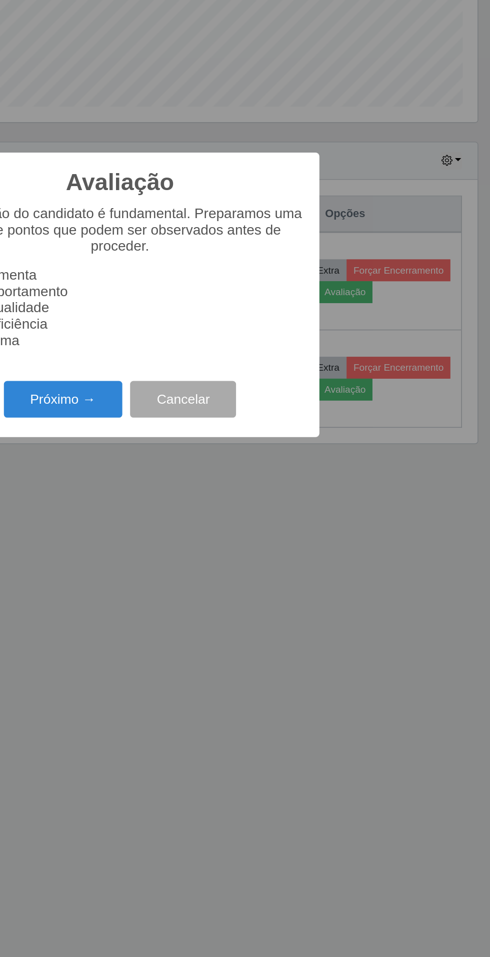
click at [350, 636] on div "Avaliação × A avaliação do candidato é fundamental. Preparamos uma lista de pon…" at bounding box center [245, 478] width 490 height 957
click at [302, 542] on button "Cancelar" at bounding box center [286, 546] width 68 height 24
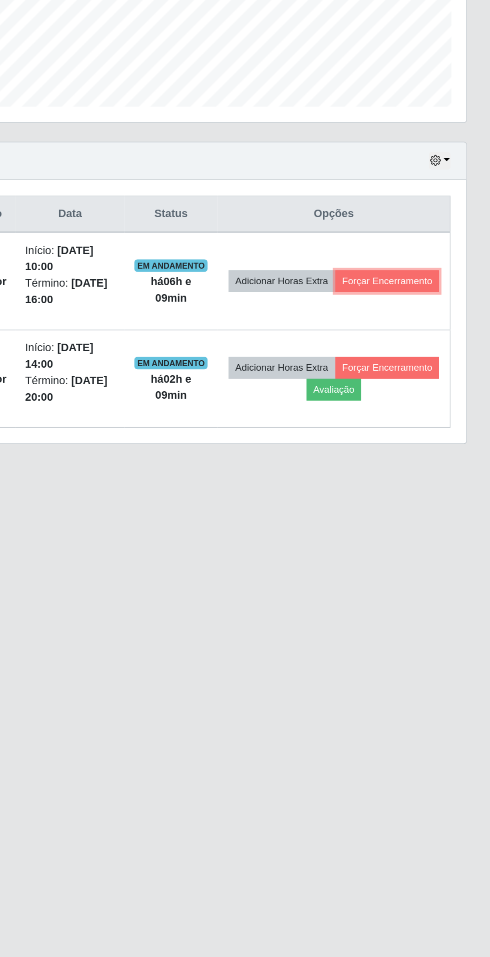
click at [401, 463] on button "Forçar Encerramento" at bounding box center [424, 470] width 67 height 14
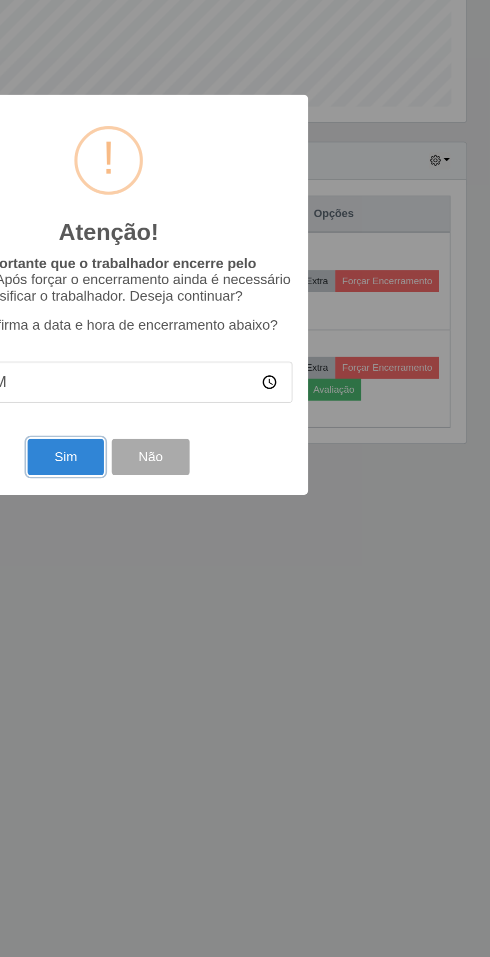
click at [221, 589] on button "Sim" at bounding box center [217, 583] width 49 height 24
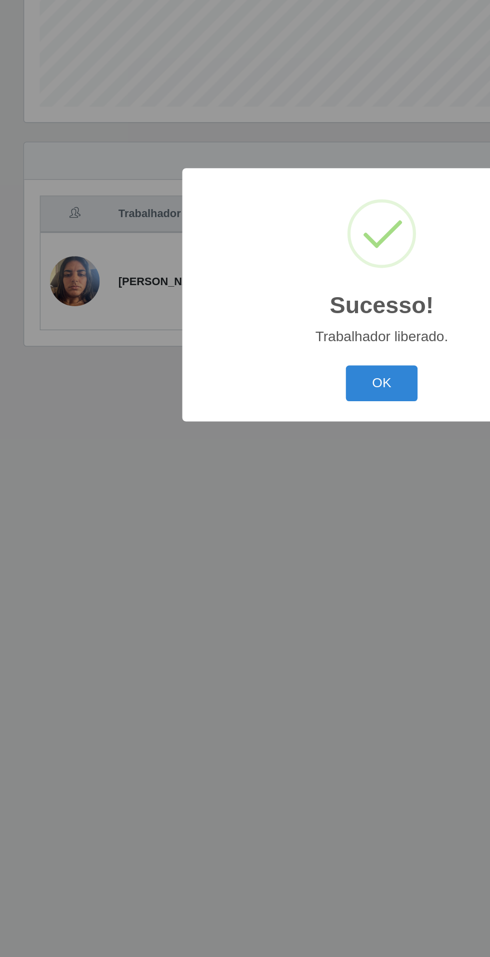
click at [244, 530] on button "OK" at bounding box center [245, 536] width 47 height 24
